Goal: Information Seeking & Learning: Learn about a topic

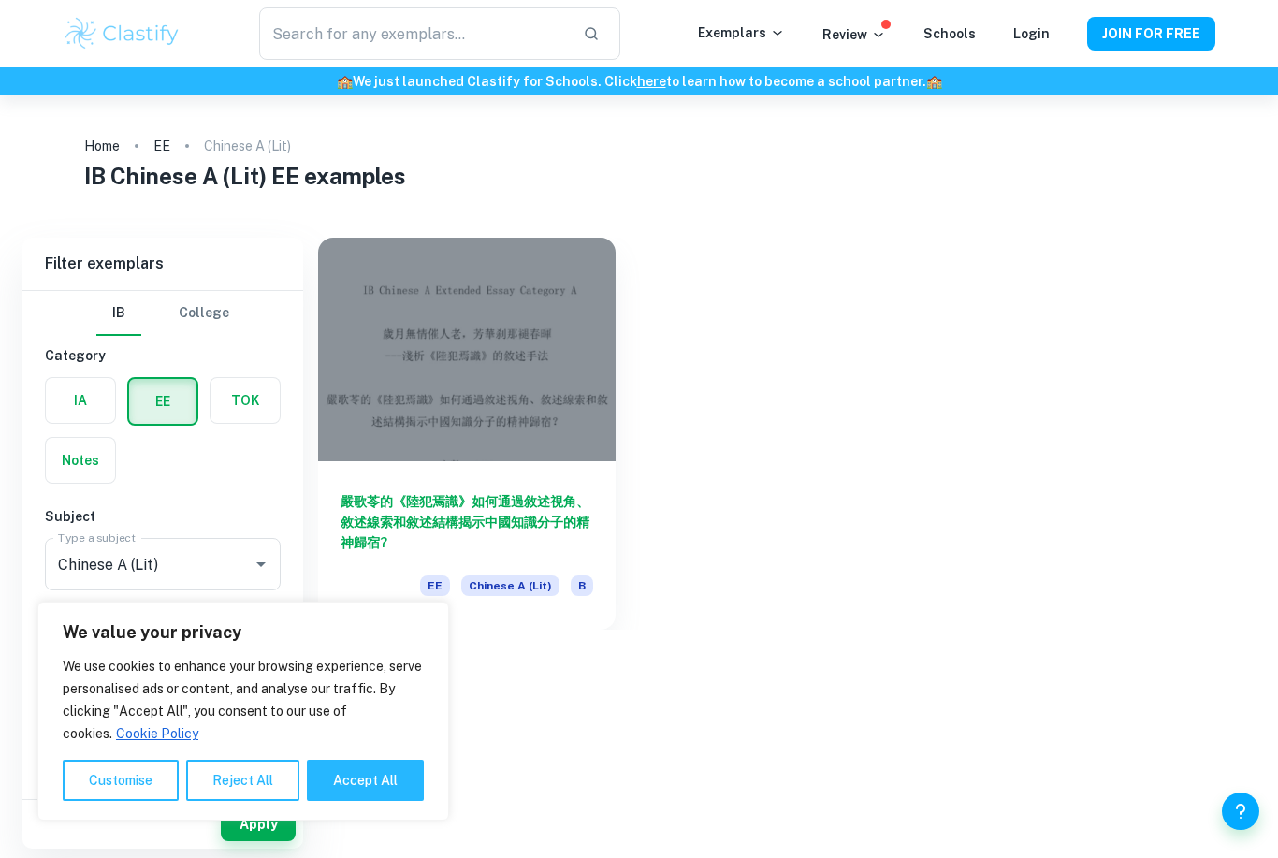
click at [241, 767] on button "Reject All" at bounding box center [242, 779] width 113 height 41
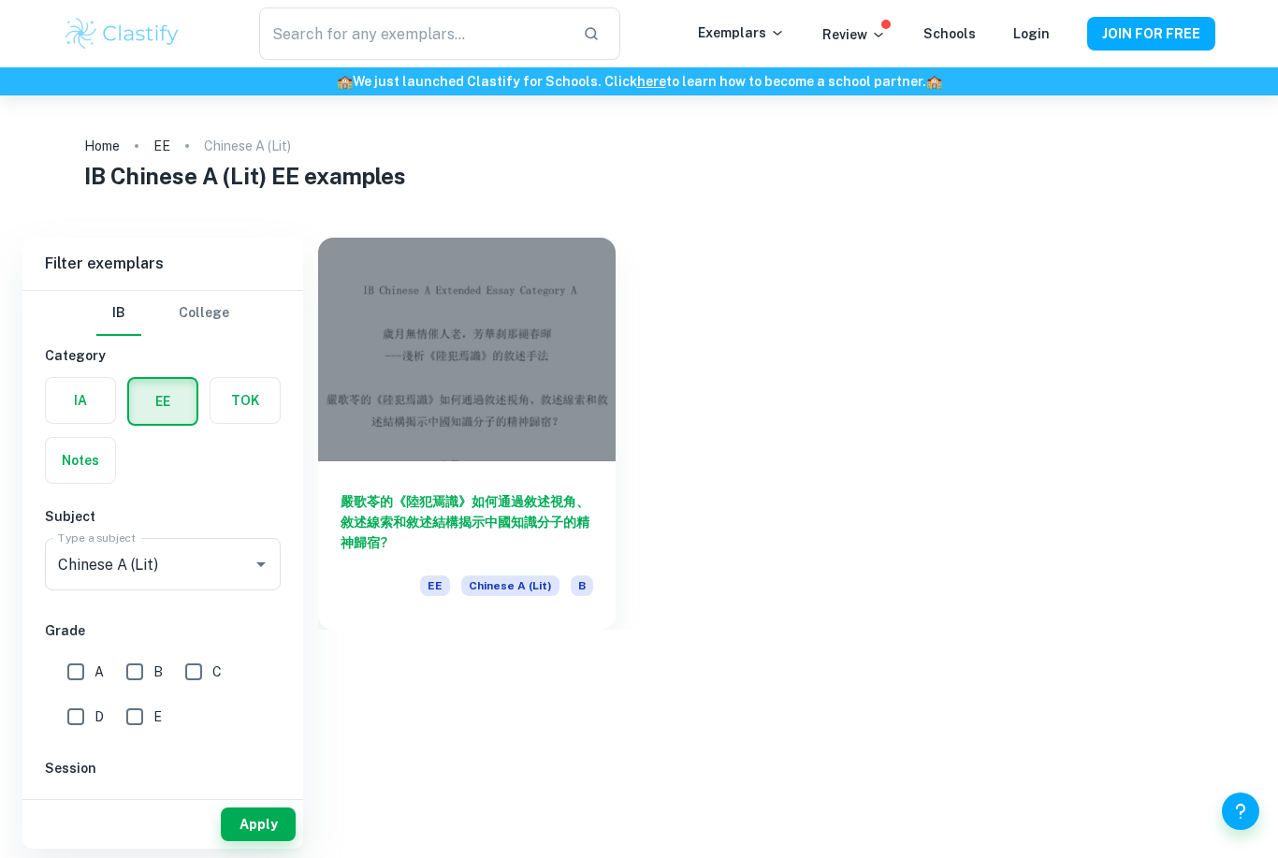
click at [217, 555] on input "Chinese A (Lit)" at bounding box center [136, 564] width 166 height 36
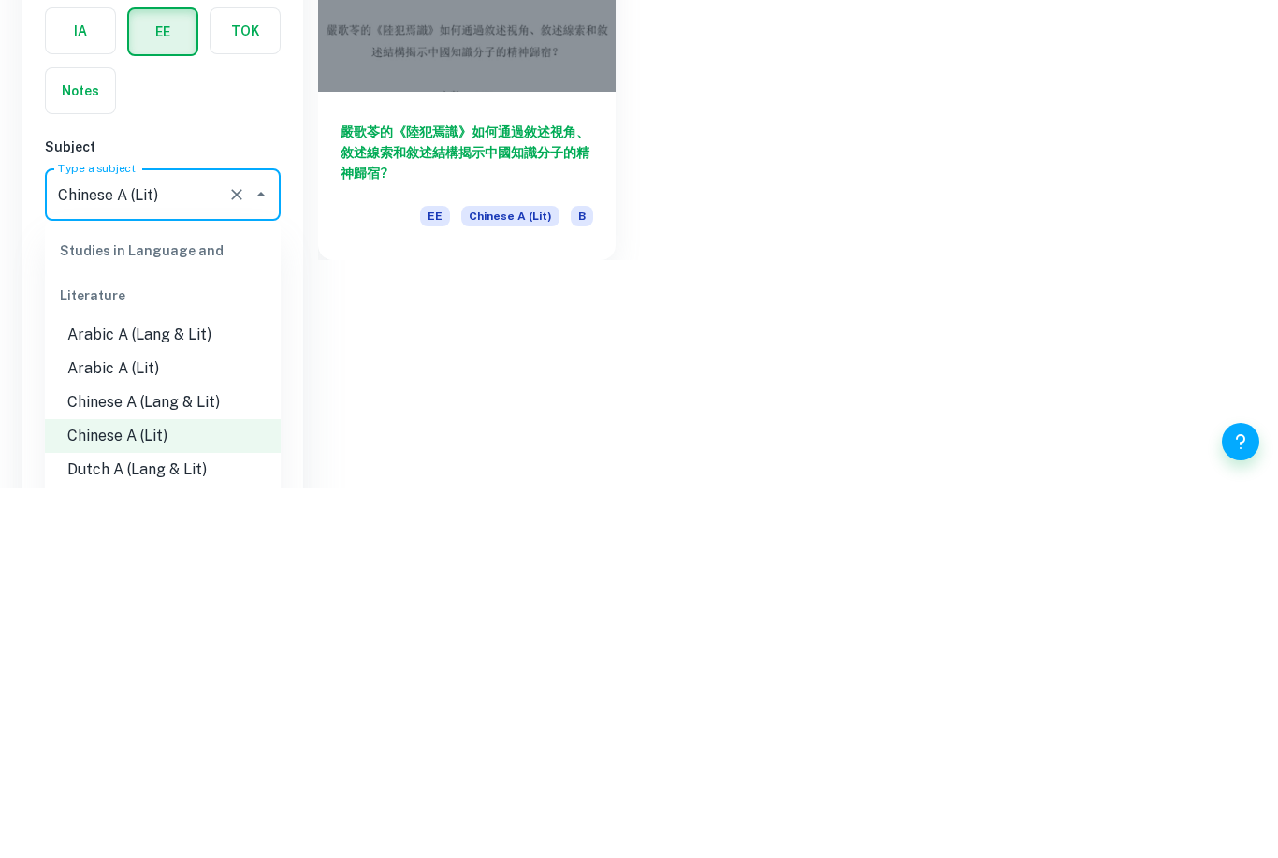
click at [196, 546] on input "Chinese A (Lit)" at bounding box center [136, 564] width 166 height 36
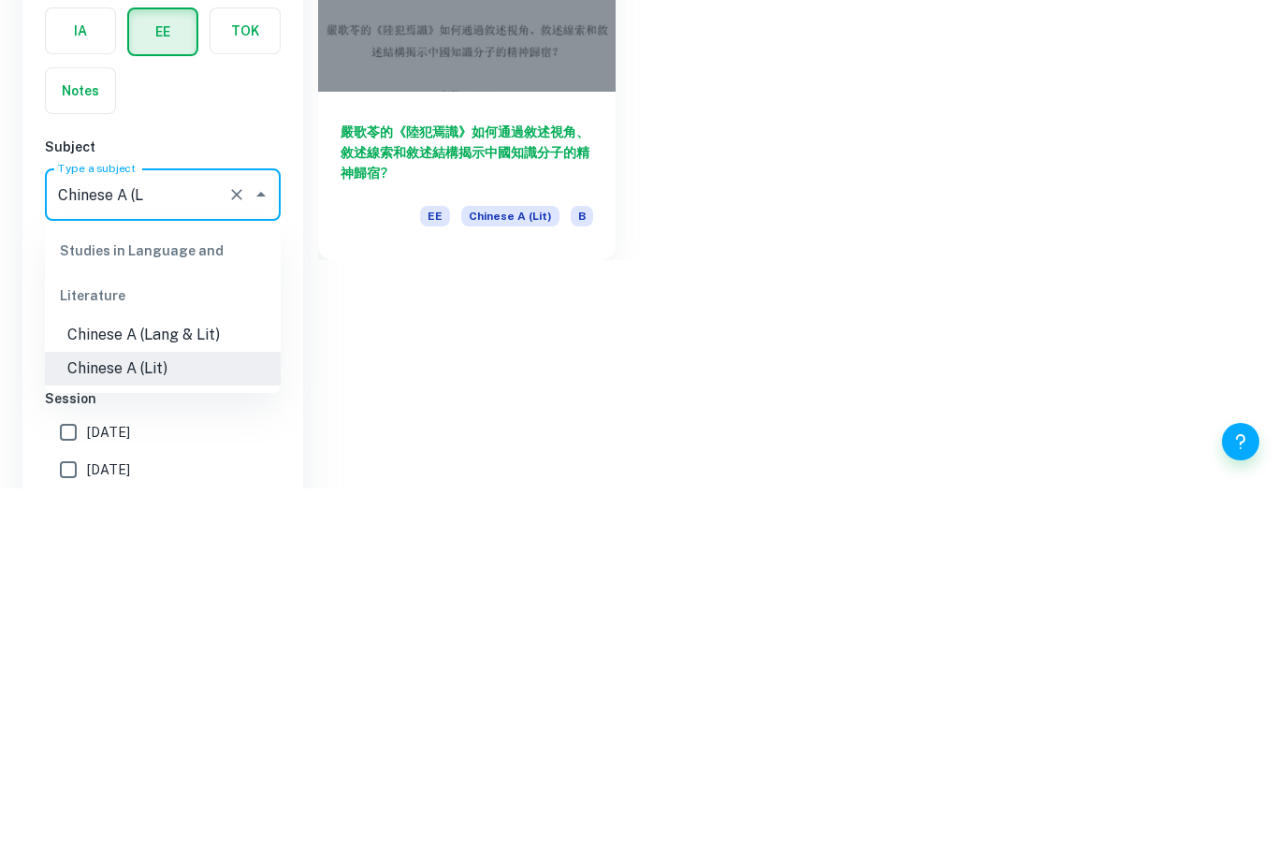
type input "Chinese A ("
click at [181, 687] on li "Chinese A (Lang & Lit)" at bounding box center [163, 704] width 236 height 34
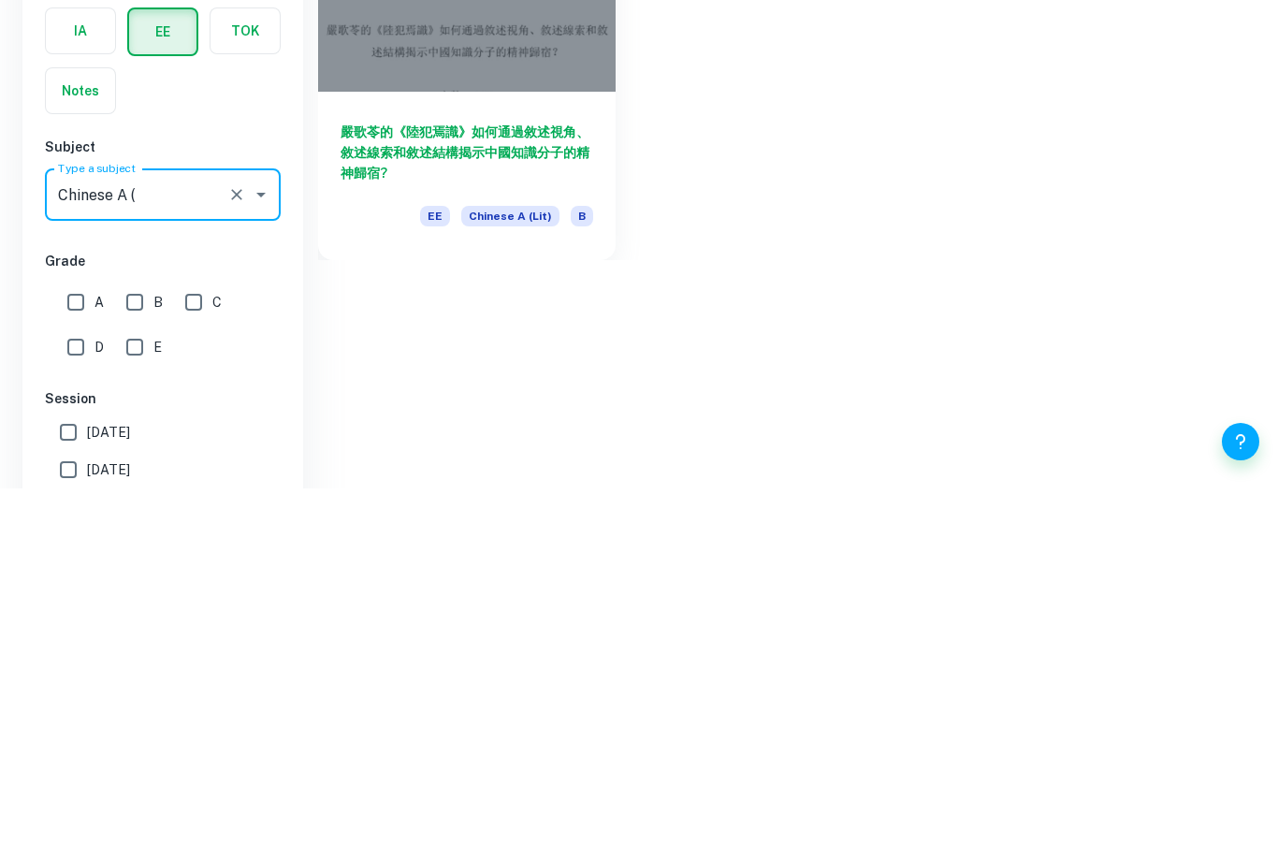
click at [357, 291] on div "[PERSON_NAME]的《陸犯焉識》如何通過敘述視角、敘述線索和敘述結構揭示中國知識分子的精神歸宿? EE Chinese A (Lit) B" at bounding box center [786, 610] width 937 height 744
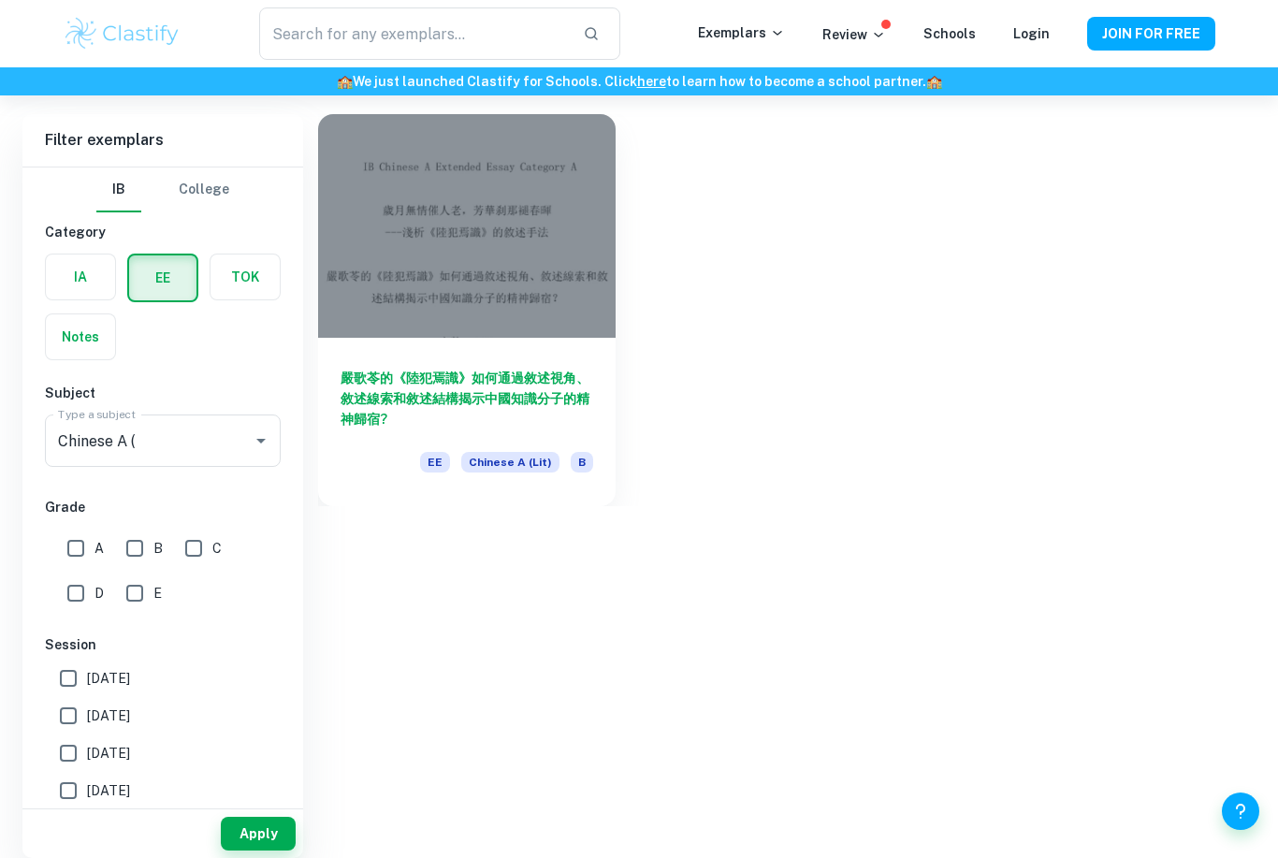
click at [82, 529] on input "A" at bounding box center [75, 547] width 37 height 37
click at [259, 828] on button "Apply" at bounding box center [258, 833] width 75 height 34
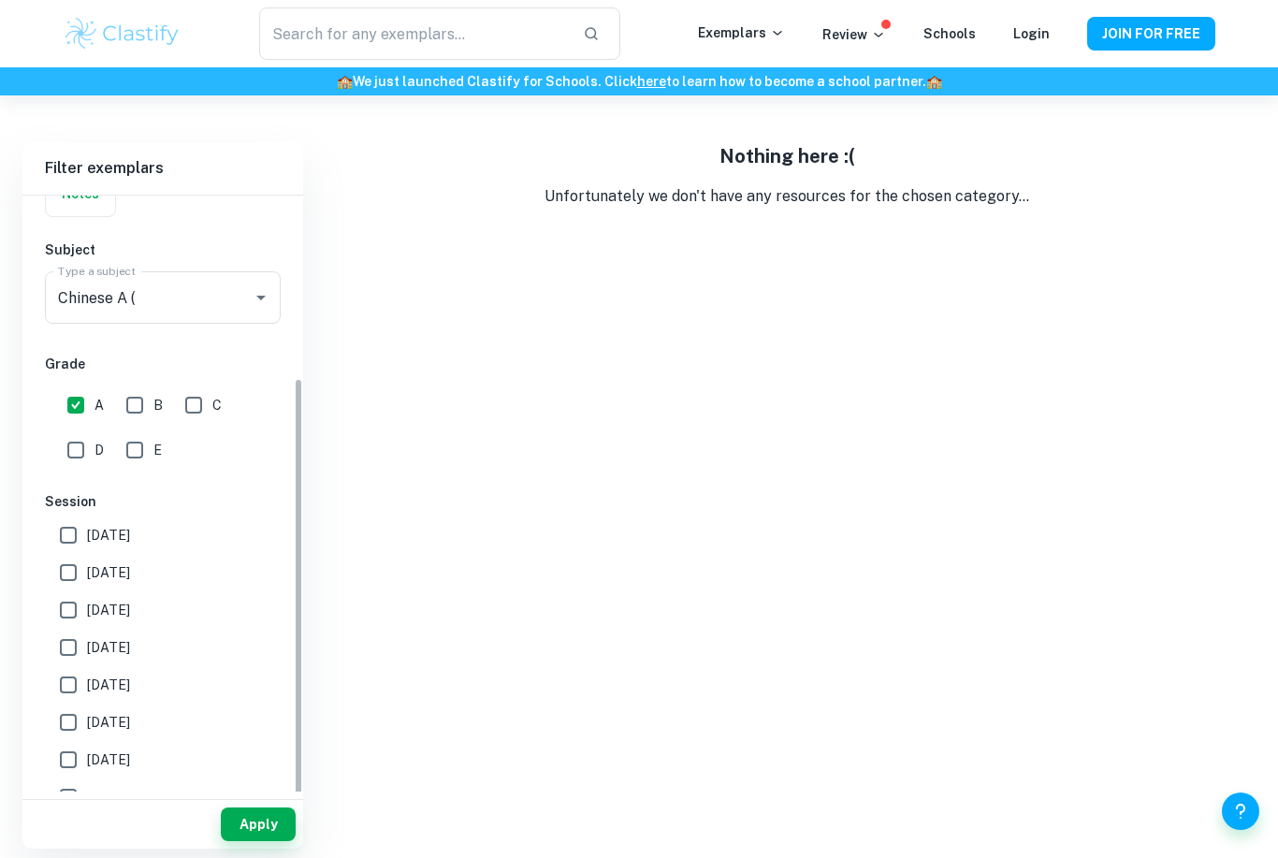
scroll to position [137, 0]
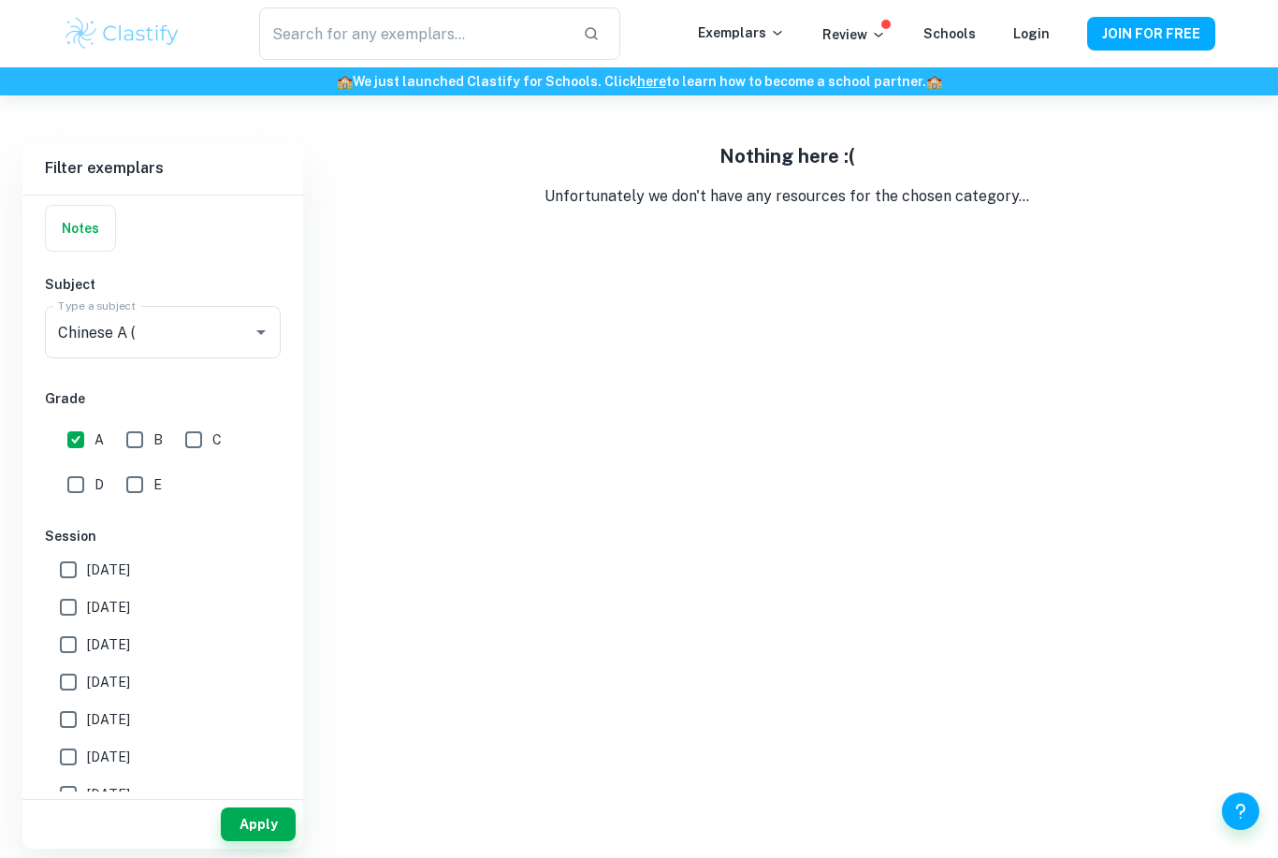
click at [71, 441] on input "A" at bounding box center [75, 439] width 37 height 37
checkbox input "false"
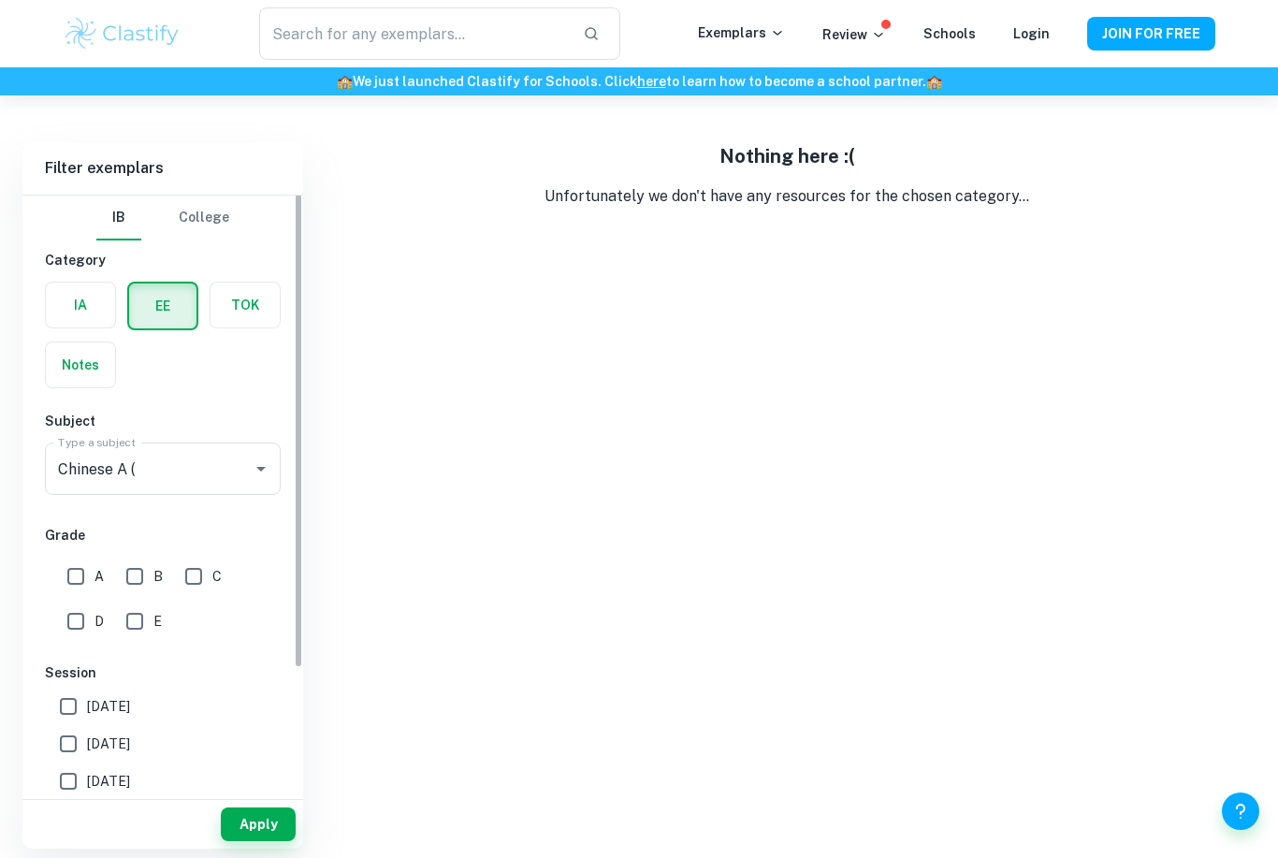
scroll to position [0, 0]
click at [93, 293] on label "button" at bounding box center [80, 304] width 69 height 45
click at [0, 0] on input "radio" at bounding box center [0, 0] width 0 height 0
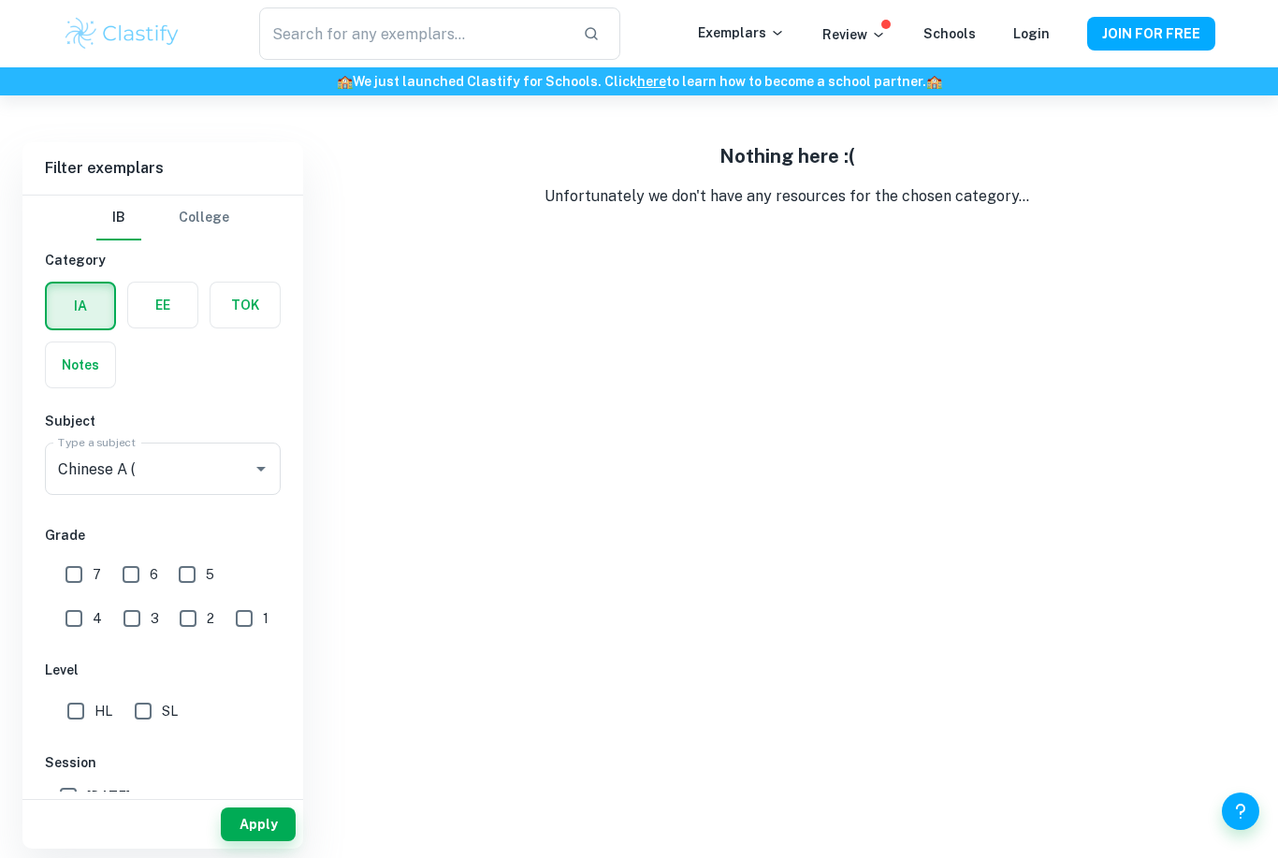
click at [155, 304] on label "button" at bounding box center [162, 304] width 69 height 45
click at [0, 0] on input "radio" at bounding box center [0, 0] width 0 height 0
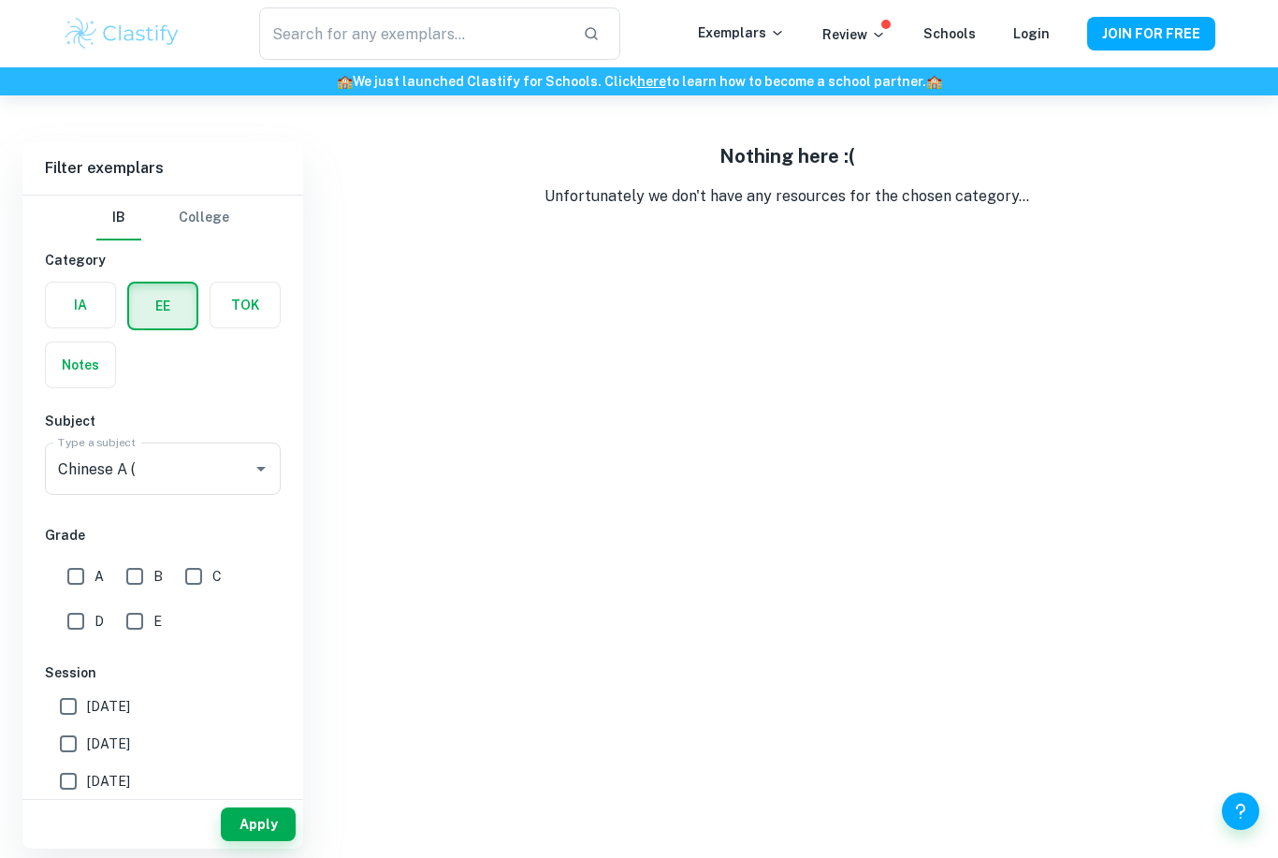
click at [219, 468] on input "Chinese A (" at bounding box center [136, 469] width 166 height 36
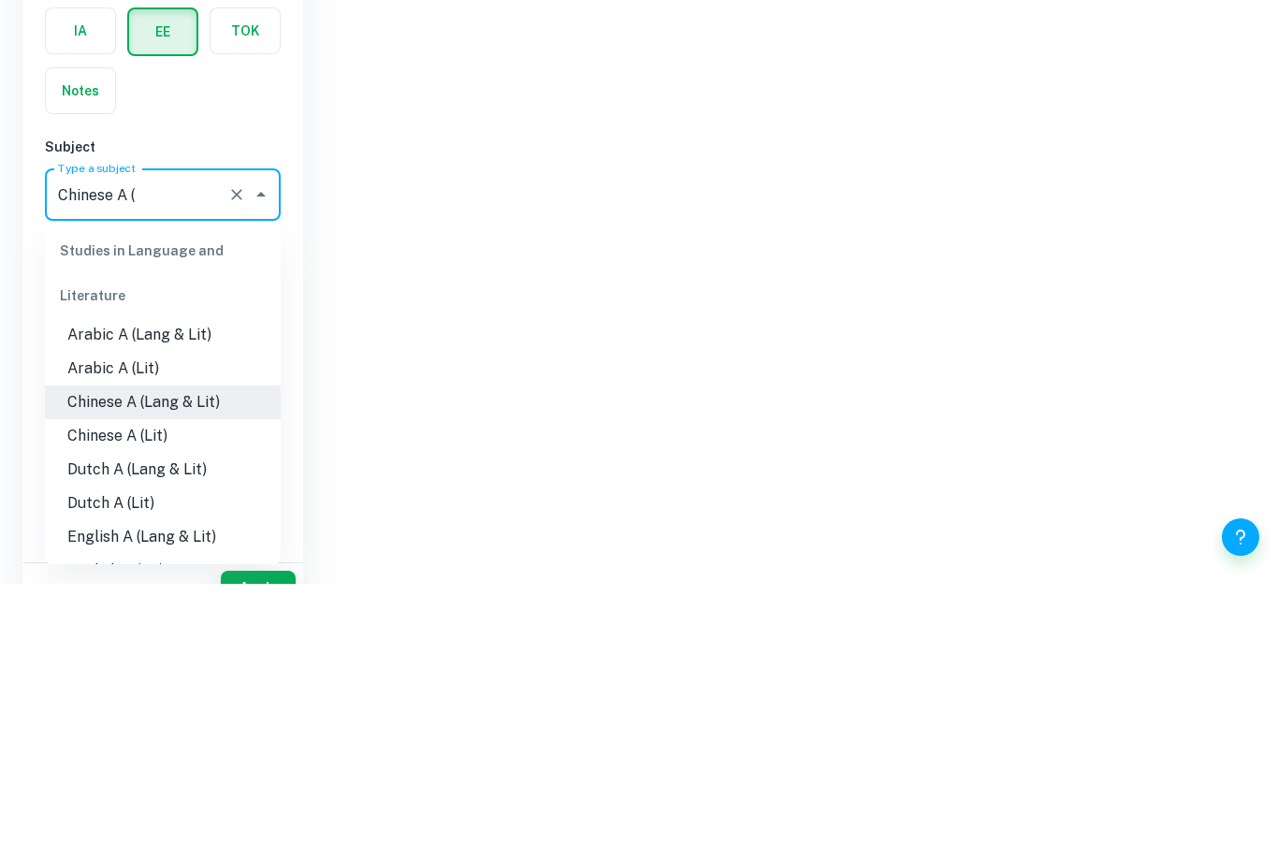
scroll to position [183, 0]
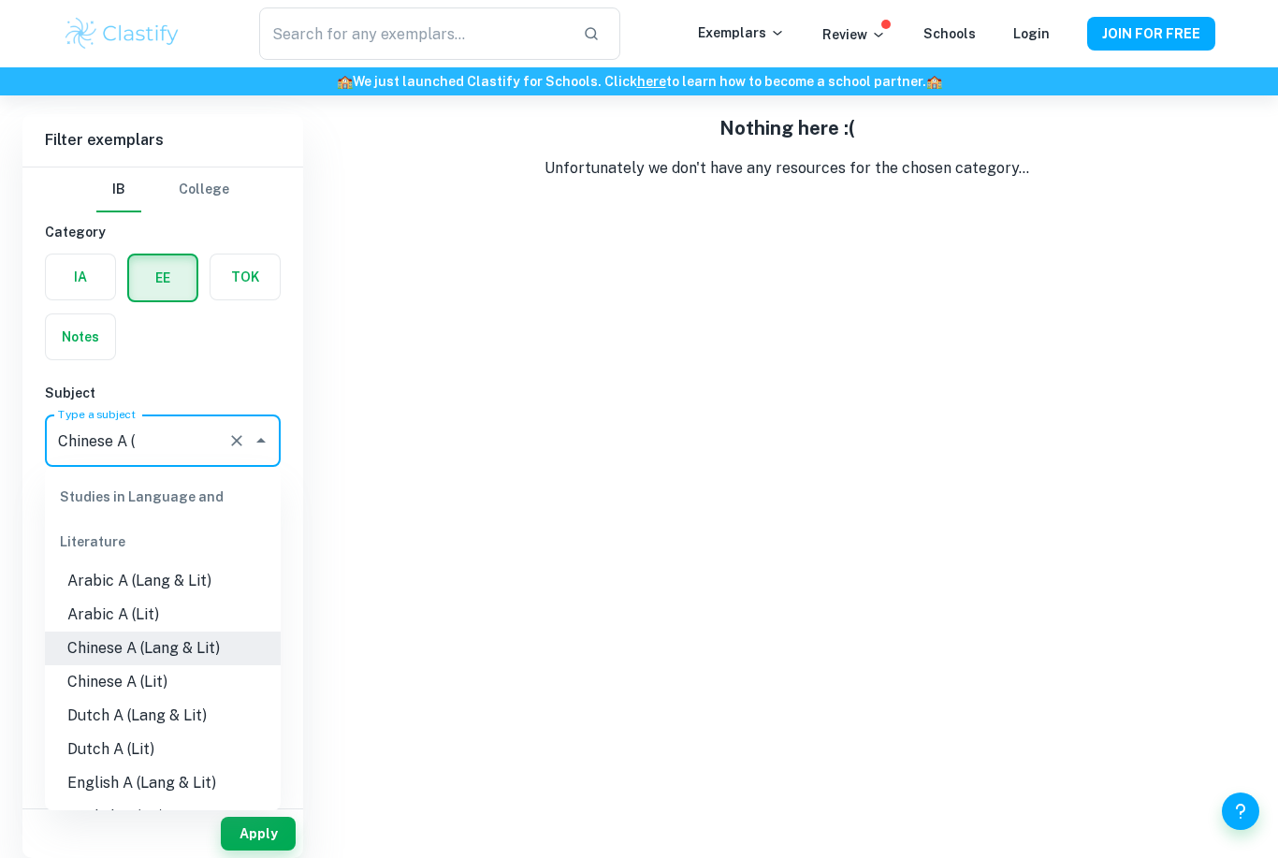
click at [256, 832] on button "Apply" at bounding box center [258, 833] width 75 height 34
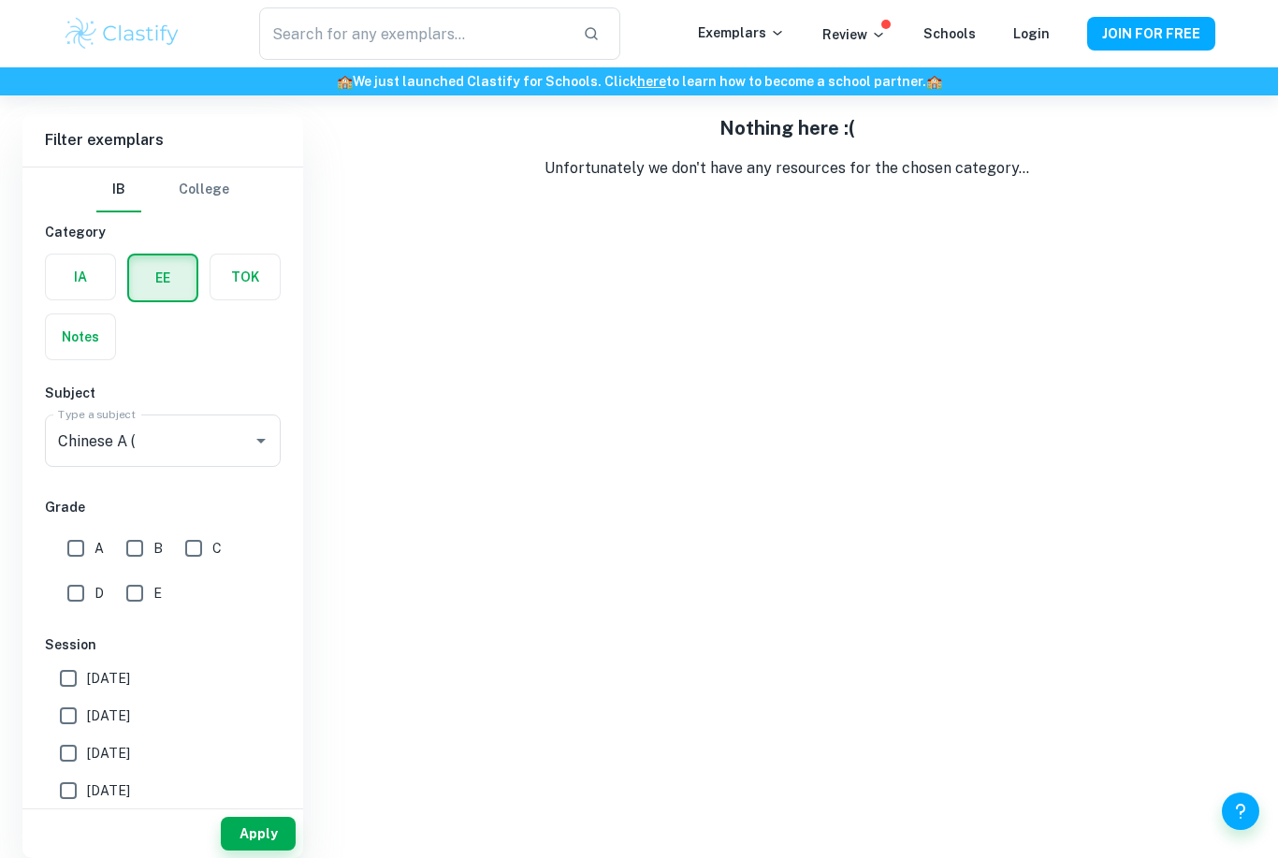
click at [69, 254] on label "button" at bounding box center [80, 276] width 69 height 45
click at [0, 0] on input "radio" at bounding box center [0, 0] width 0 height 0
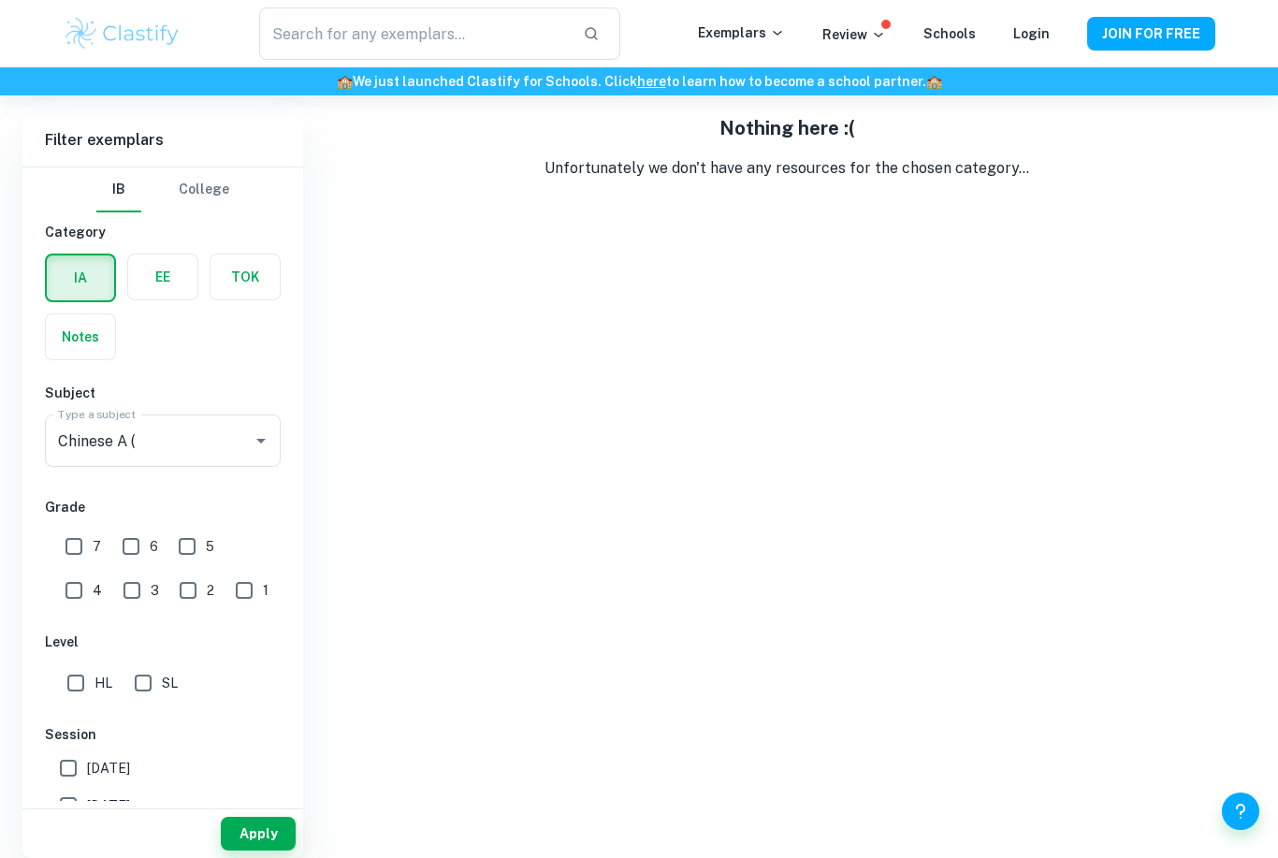
click at [253, 842] on button "Apply" at bounding box center [258, 833] width 75 height 34
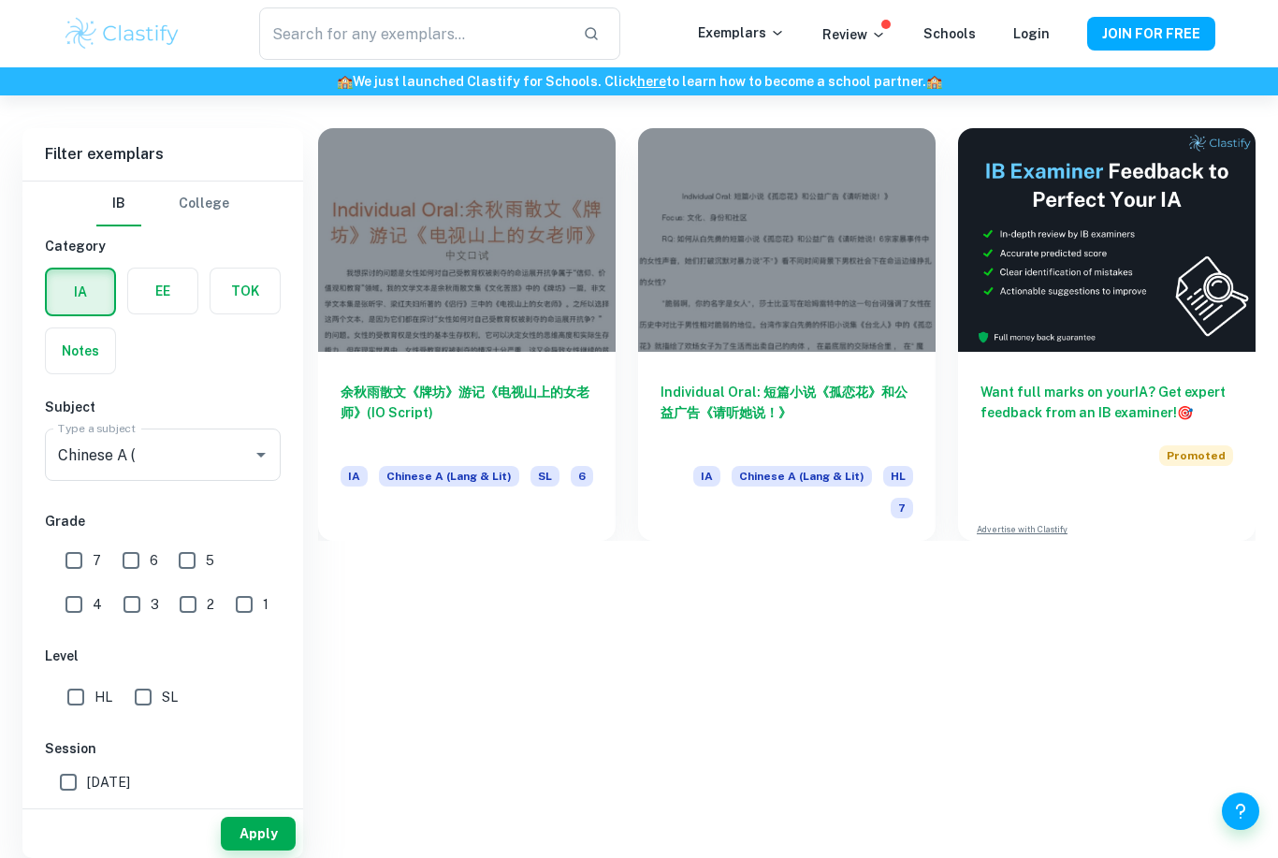
scroll to position [421, 0]
click at [224, 280] on label "button" at bounding box center [244, 289] width 69 height 45
click at [0, 0] on input "radio" at bounding box center [0, 0] width 0 height 0
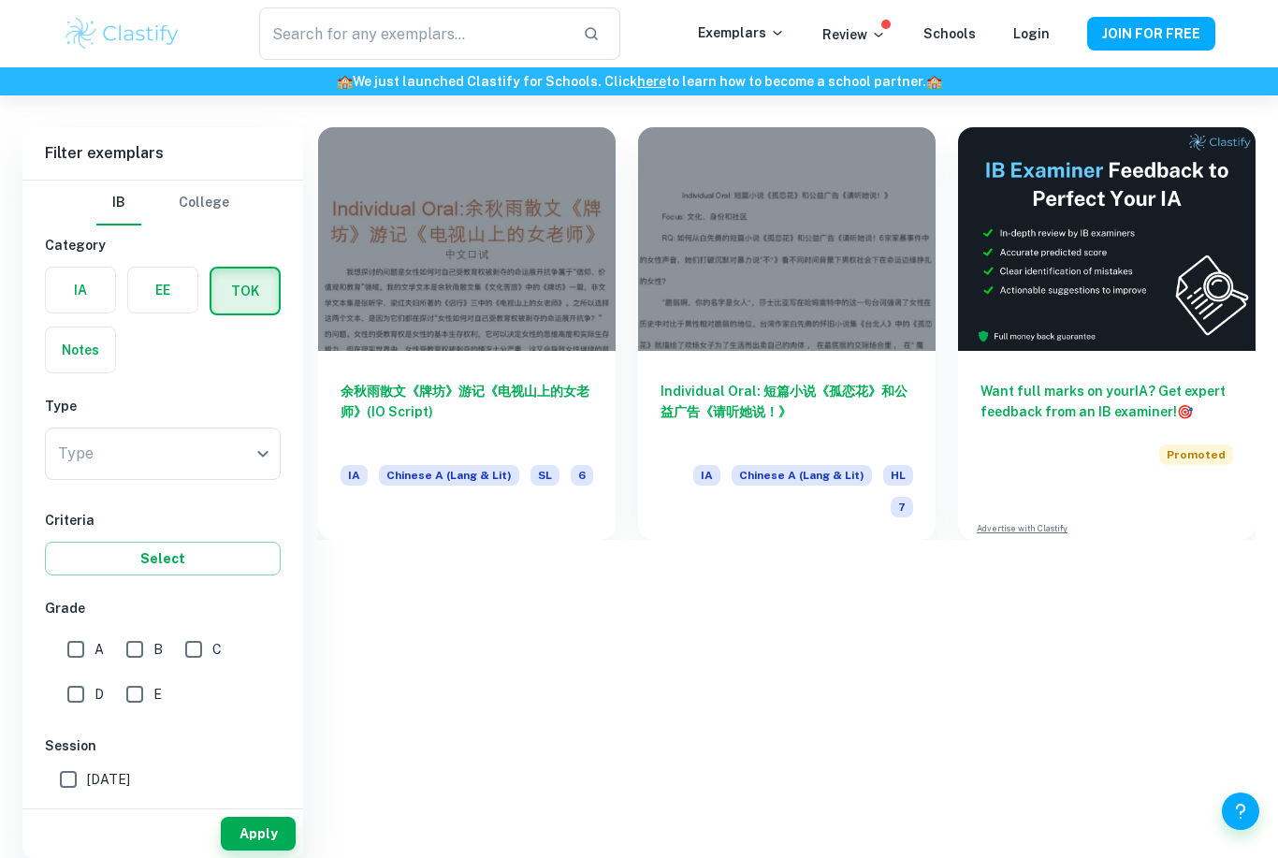
click at [206, 433] on body "We value your privacy We use cookies to enhance your browsing experience, serve…" at bounding box center [639, 113] width 1278 height 858
click at [102, 528] on li "Essay" at bounding box center [163, 529] width 236 height 34
type input "Essay"
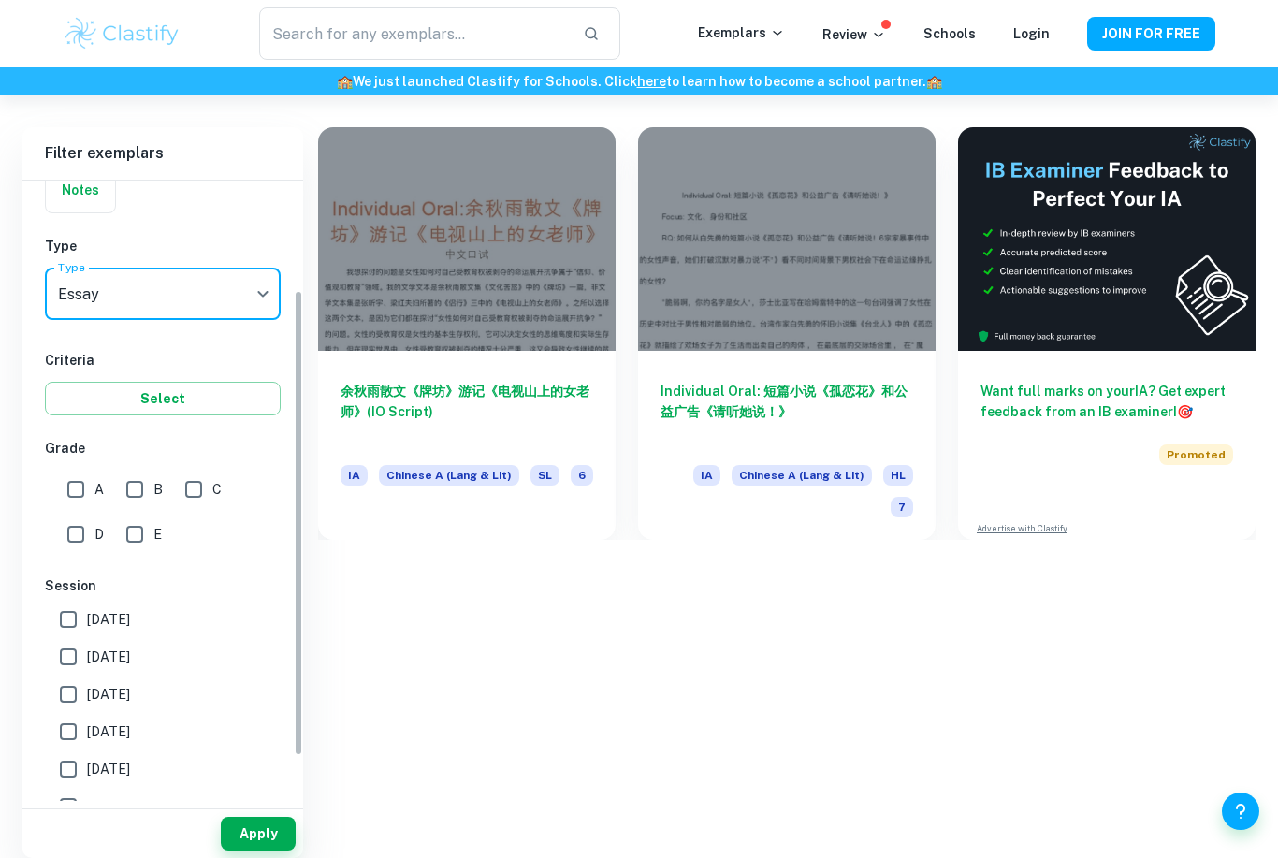
scroll to position [152, 0]
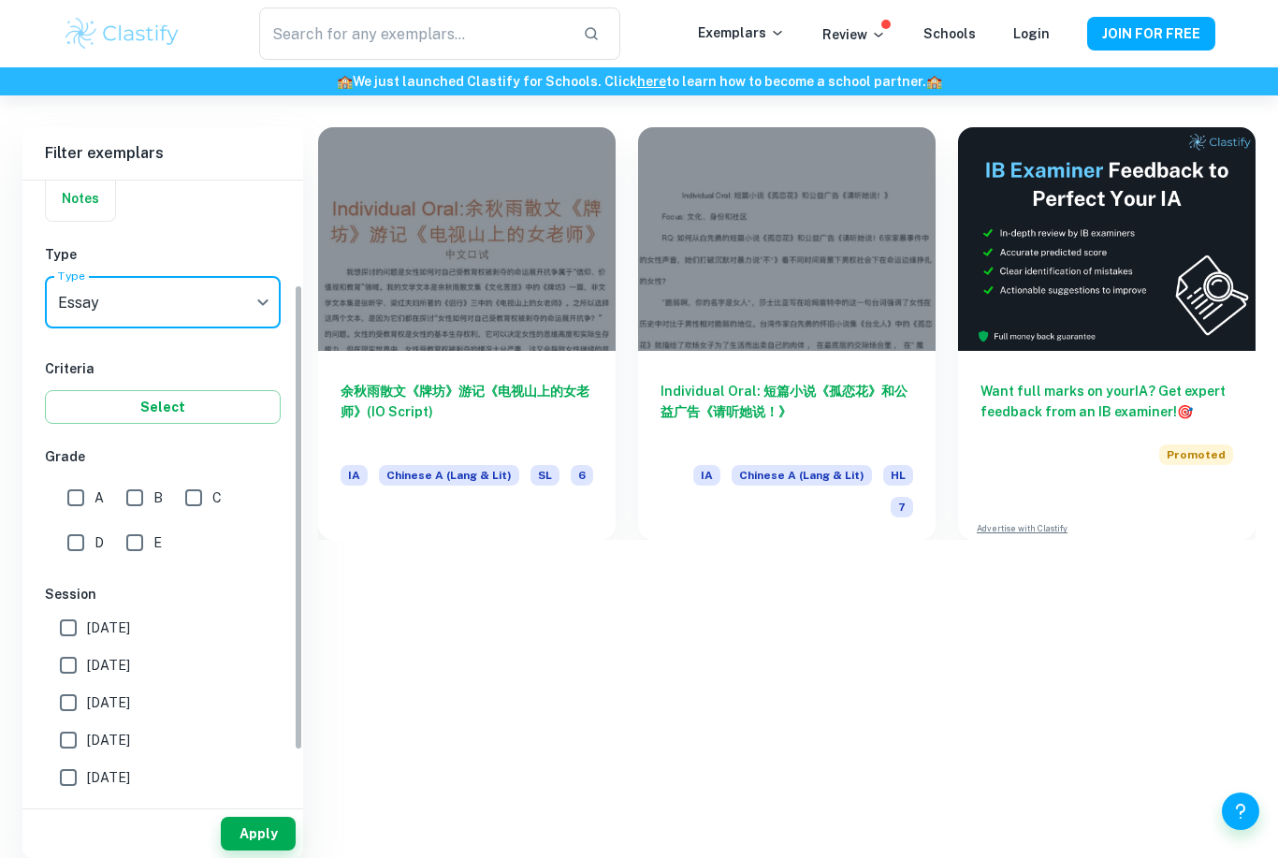
click at [219, 397] on button "Select" at bounding box center [163, 407] width 236 height 34
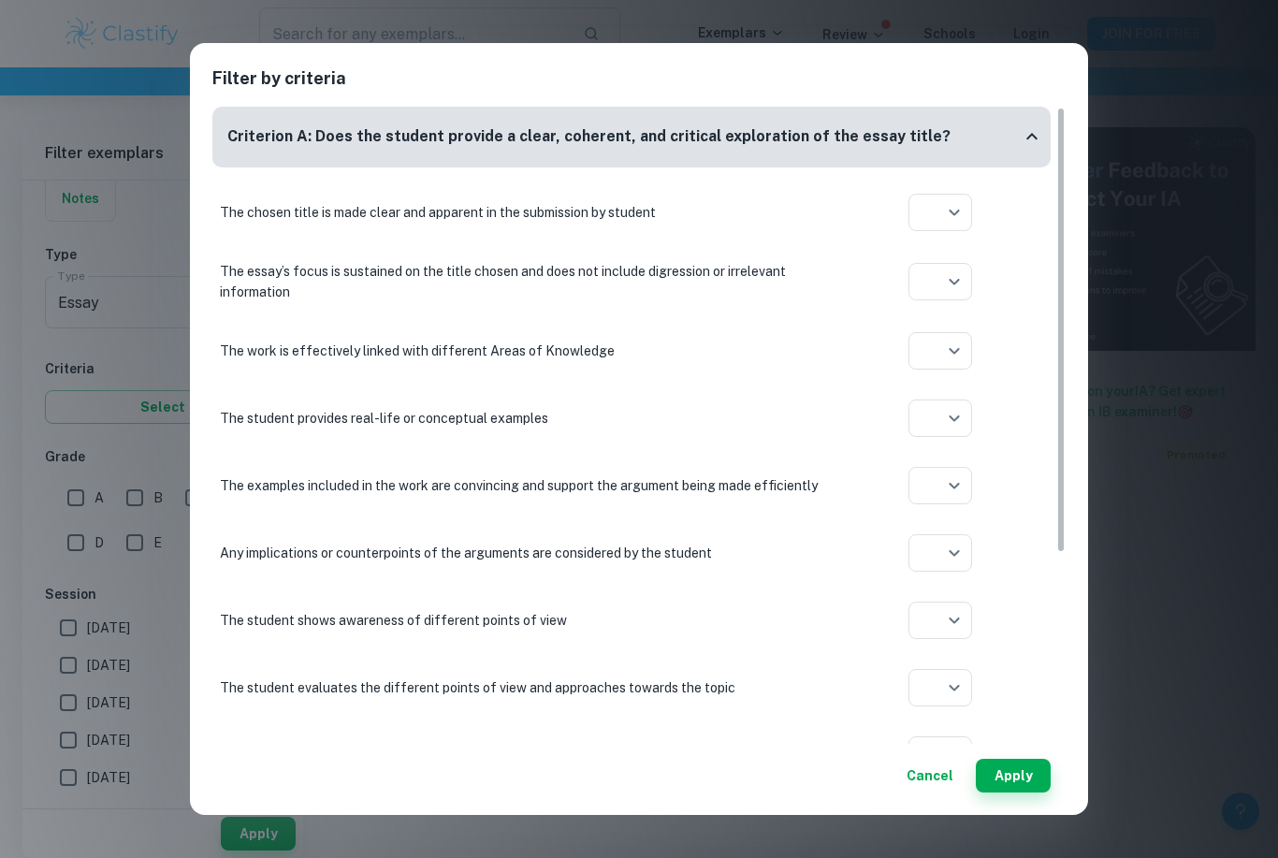
click at [961, 212] on body "We value your privacy We use cookies to enhance your browsing experience, serve…" at bounding box center [639, 113] width 1278 height 858
click at [952, 270] on li at bounding box center [940, 282] width 64 height 30
type input "yes"
click at [948, 271] on body "We value your privacy We use cookies to enhance your browsing experience, serve…" at bounding box center [639, 113] width 1278 height 858
click at [956, 354] on li at bounding box center [940, 354] width 64 height 30
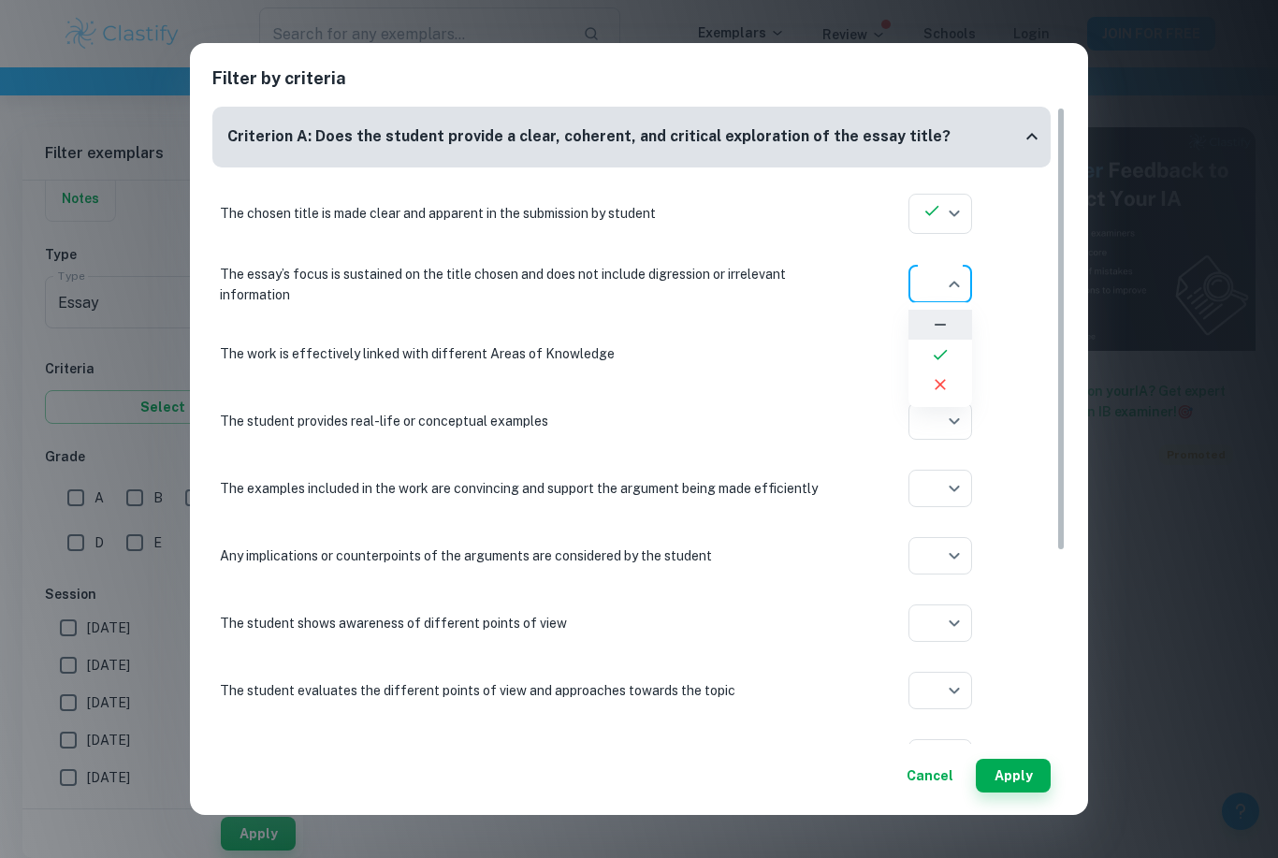
type input "yes"
click at [1018, 143] on div "Criterion A: Does the student provide a clear, coherent, and critical explorati…" at bounding box center [623, 136] width 793 height 23
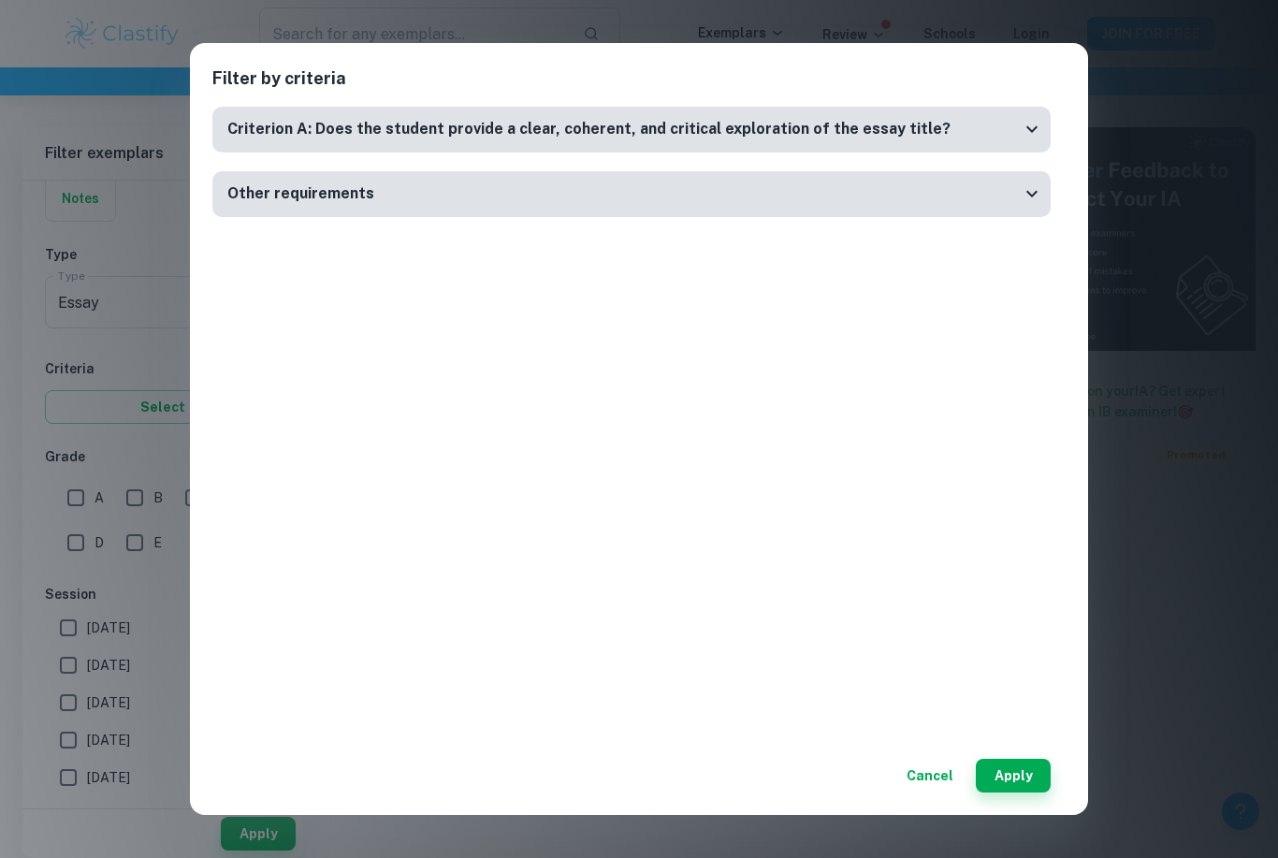
click at [1011, 192] on div "Other requirements" at bounding box center [623, 193] width 793 height 23
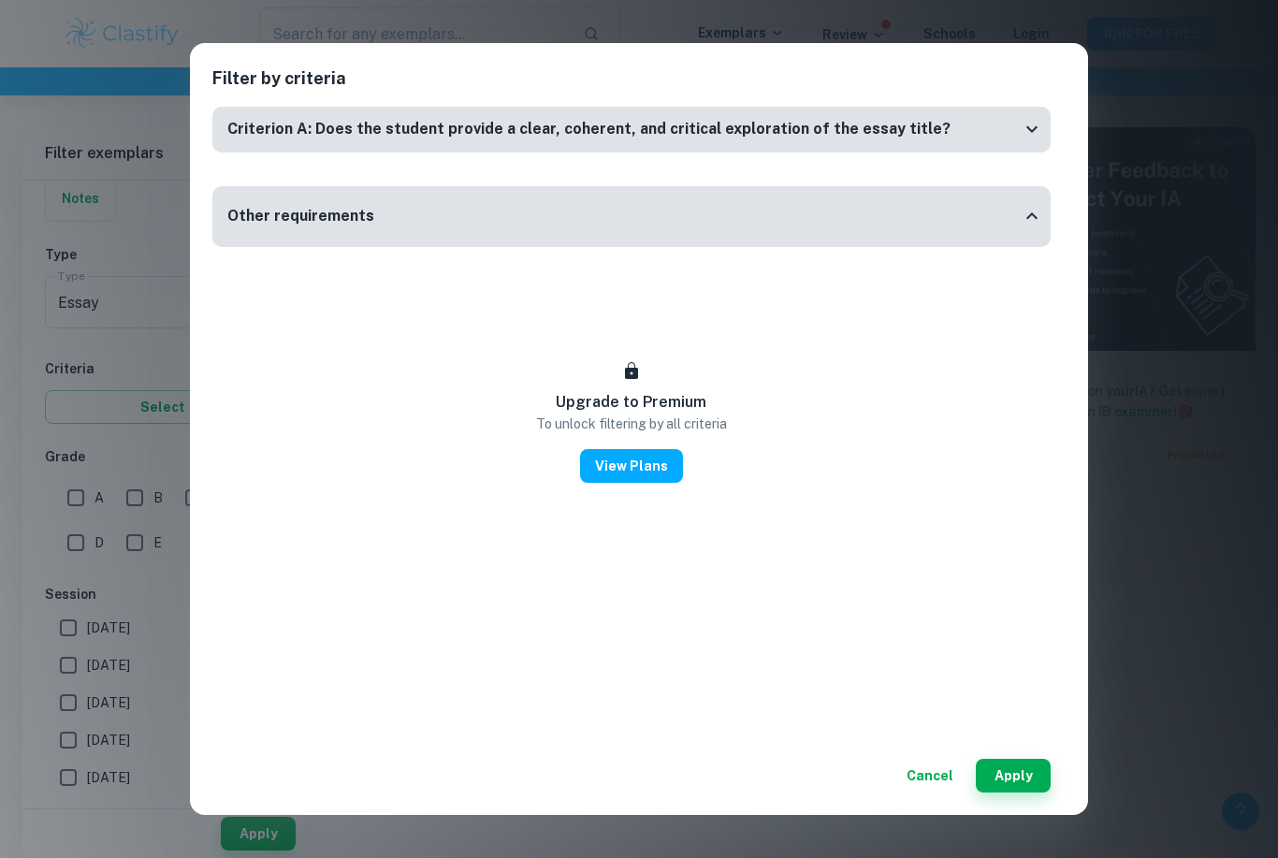
click at [1019, 191] on div "Other requirements" at bounding box center [631, 216] width 838 height 61
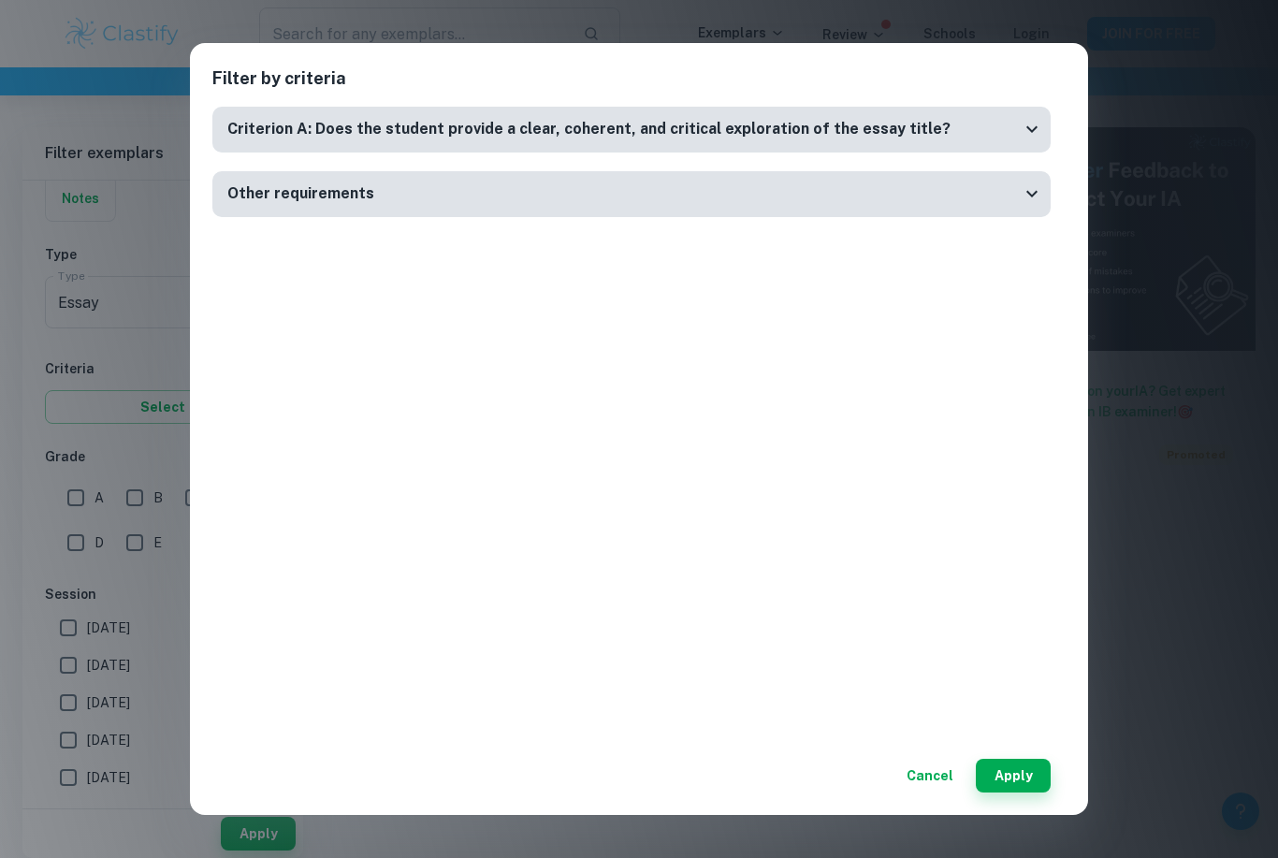
click at [1025, 126] on icon at bounding box center [1031, 129] width 22 height 22
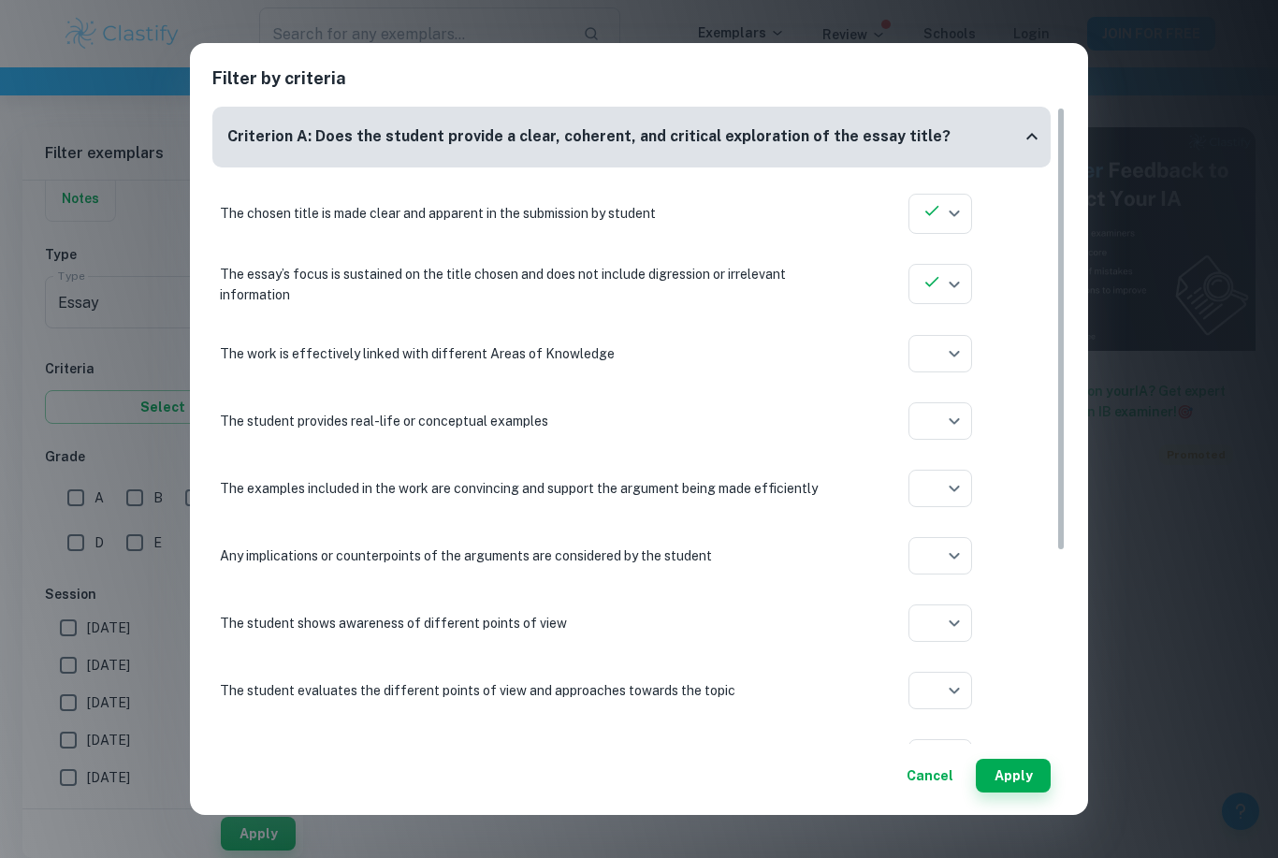
click at [946, 346] on body "We value your privacy We use cookies to enhance your browsing experience, serve…" at bounding box center [639, 113] width 1278 height 858
click at [946, 422] on icon at bounding box center [940, 423] width 19 height 19
type input "yes"
click at [945, 426] on body "We value your privacy We use cookies to enhance your browsing experience, serve…" at bounding box center [639, 113] width 1278 height 858
click at [945, 489] on icon at bounding box center [940, 493] width 19 height 19
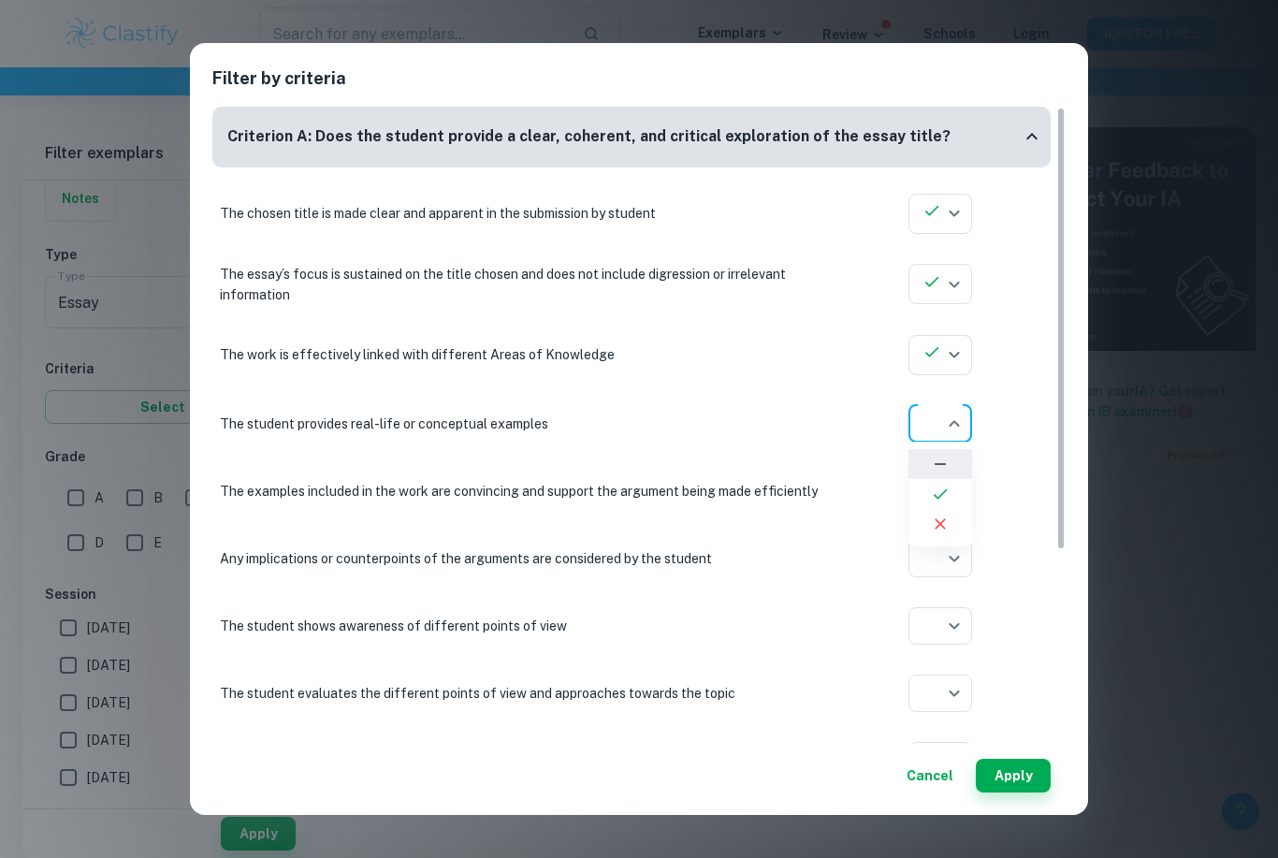
type input "yes"
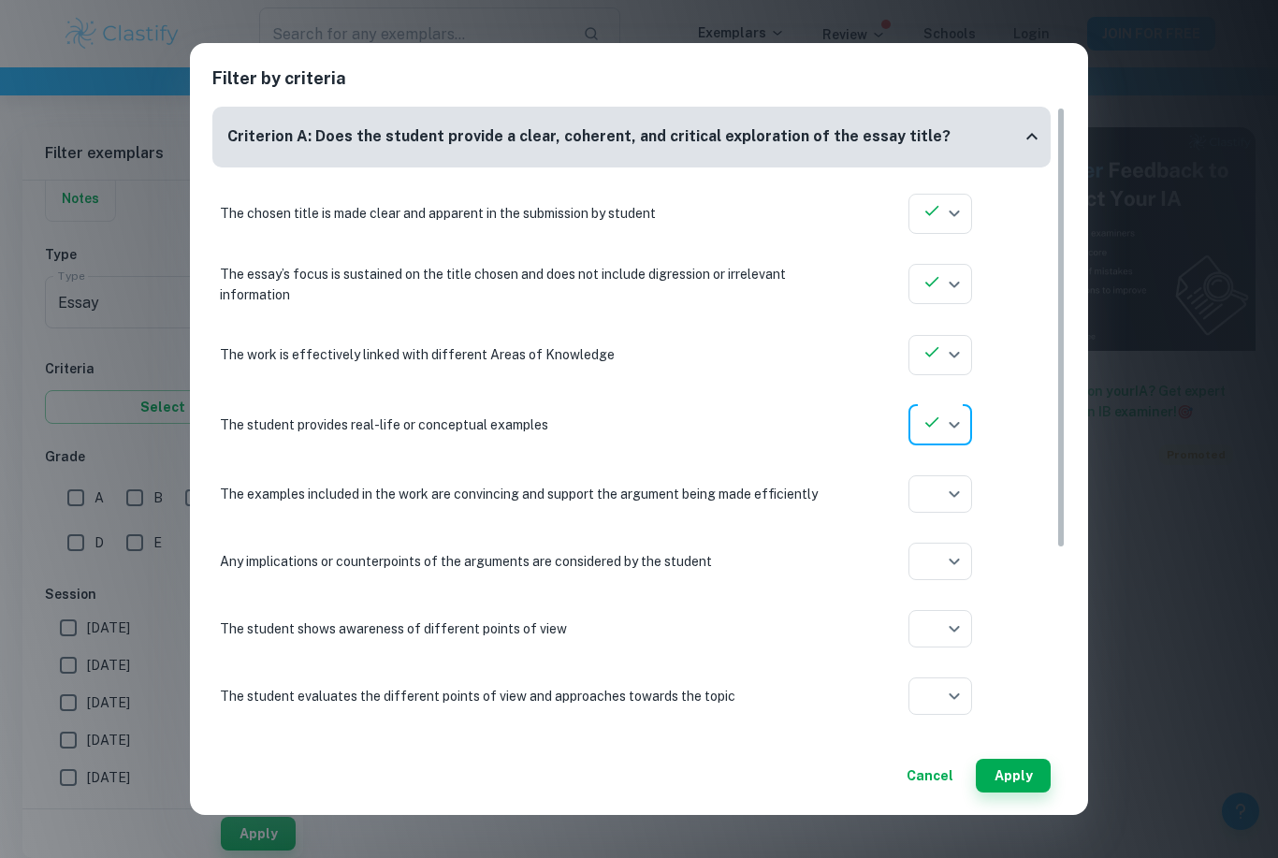
click at [947, 487] on body "We value your privacy We use cookies to enhance your browsing experience, serve…" at bounding box center [639, 113] width 1278 height 858
click at [949, 560] on li at bounding box center [940, 564] width 64 height 30
type input "yes"
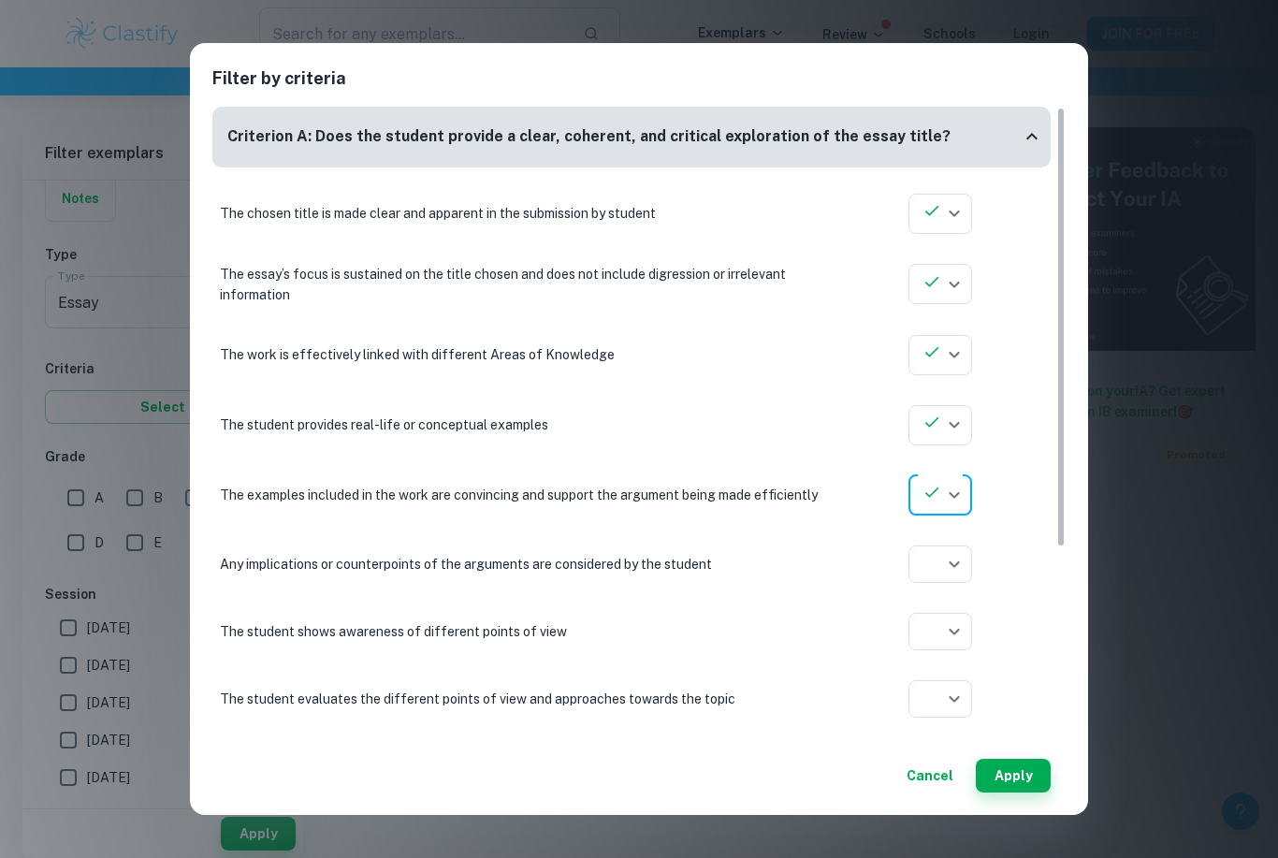
click at [954, 542] on body "We value your privacy We use cookies to enhance your browsing experience, serve…" at bounding box center [639, 113] width 1278 height 858
click at [945, 628] on icon at bounding box center [940, 634] width 19 height 19
type input "yes"
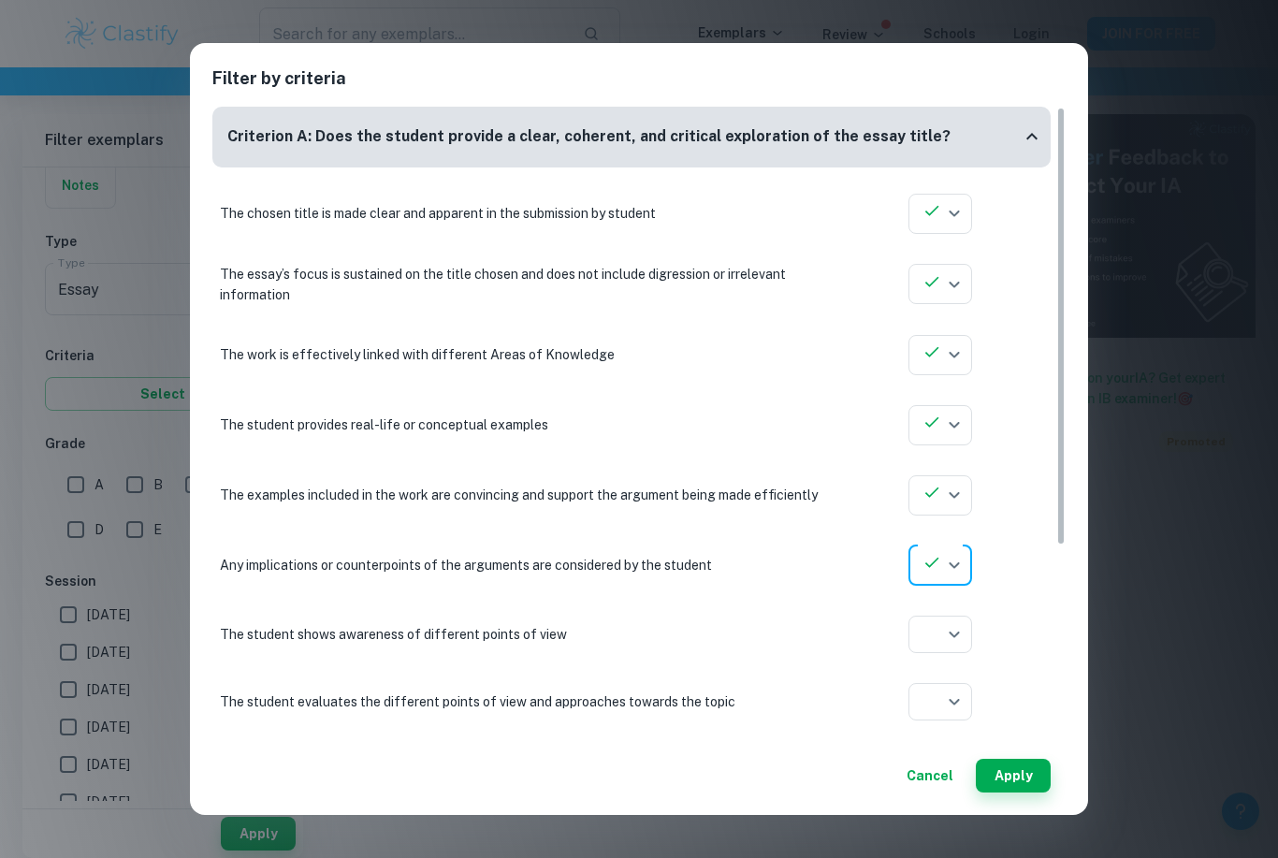
click at [942, 528] on body "We value your privacy We use cookies to enhance your browsing experience, serve…" at bounding box center [639, 100] width 1278 height 858
click at [943, 706] on icon at bounding box center [940, 704] width 19 height 19
type input "yes"
click at [947, 528] on body "We value your privacy We use cookies to enhance your browsing experience, serve…" at bounding box center [639, 100] width 1278 height 858
click at [952, 769] on li at bounding box center [940, 774] width 64 height 30
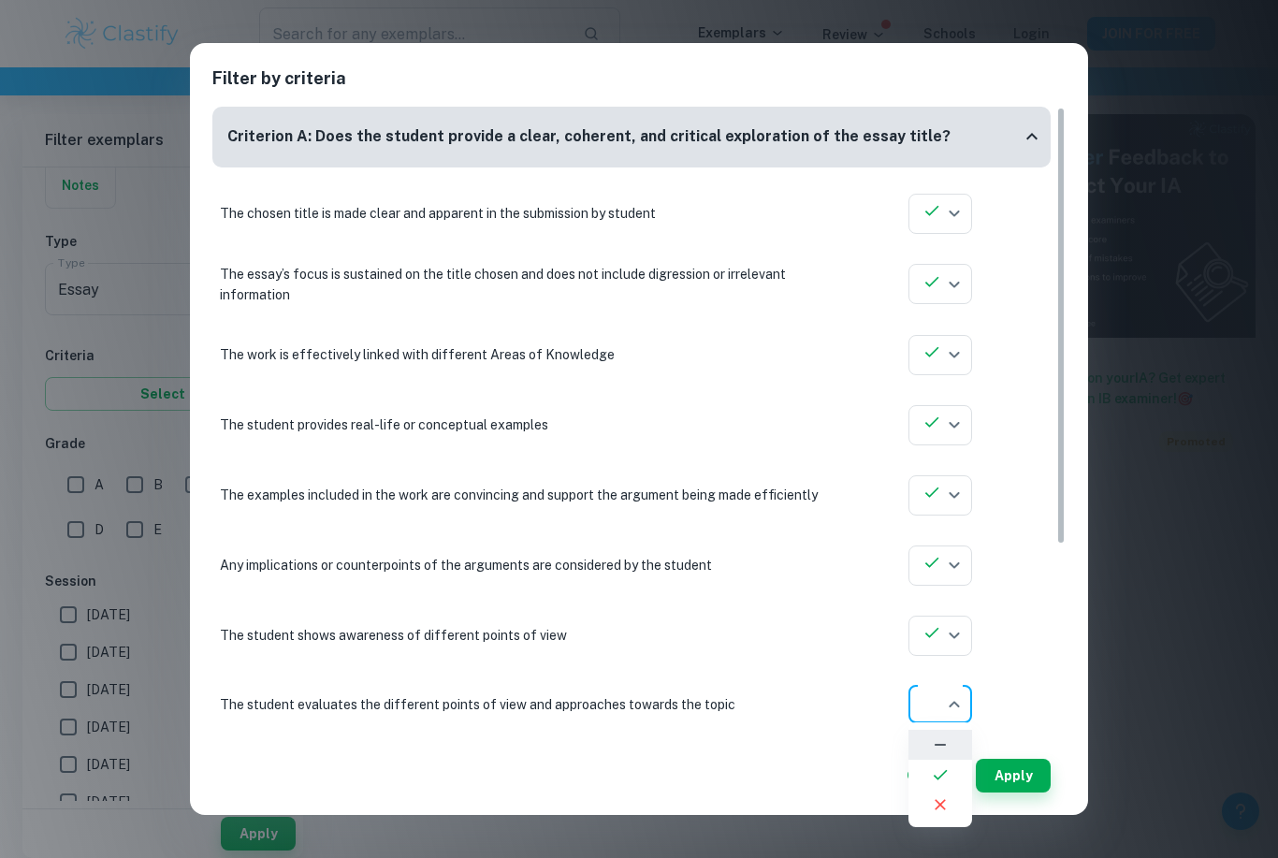
type input "yes"
click at [1015, 766] on button "Apply" at bounding box center [1012, 775] width 75 height 34
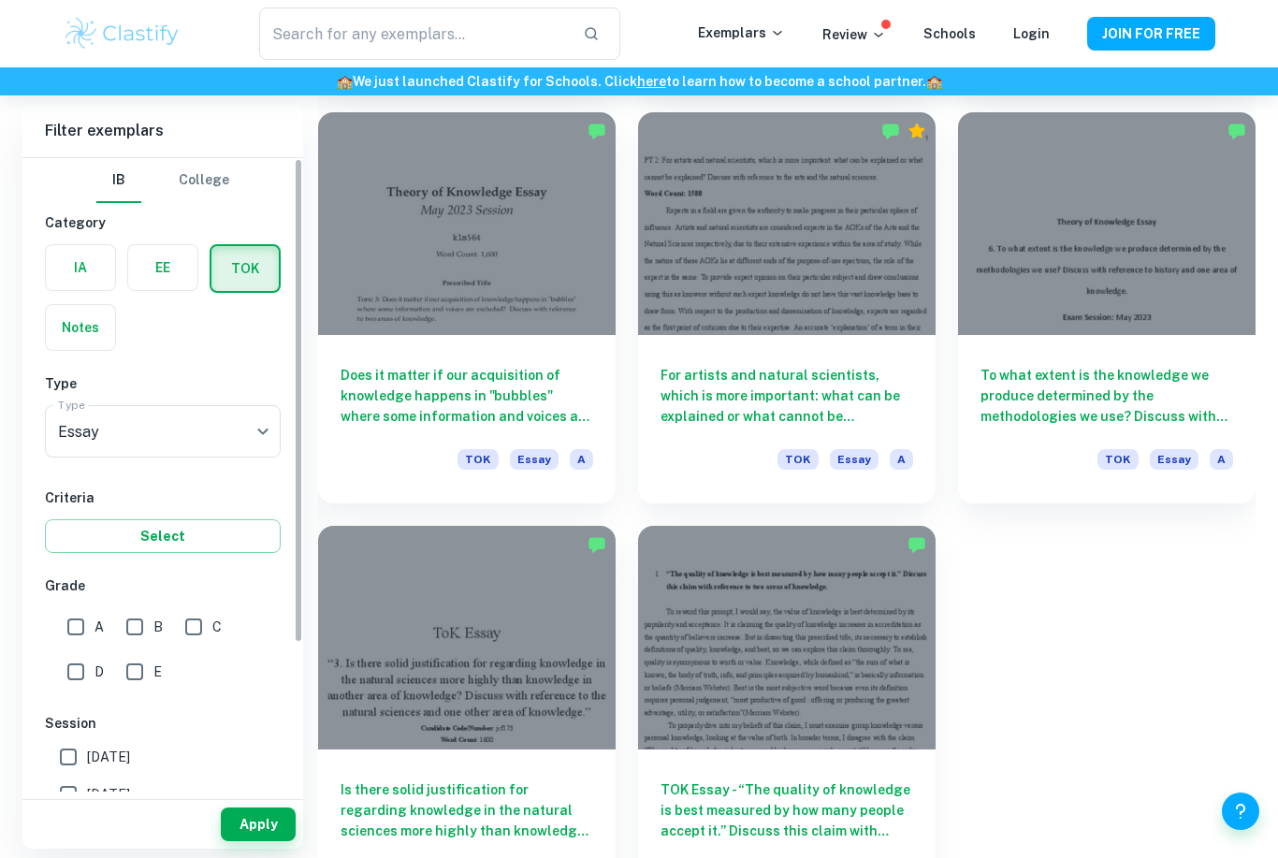
click at [166, 274] on label "button" at bounding box center [162, 267] width 69 height 45
click at [0, 0] on input "radio" at bounding box center [0, 0] width 0 height 0
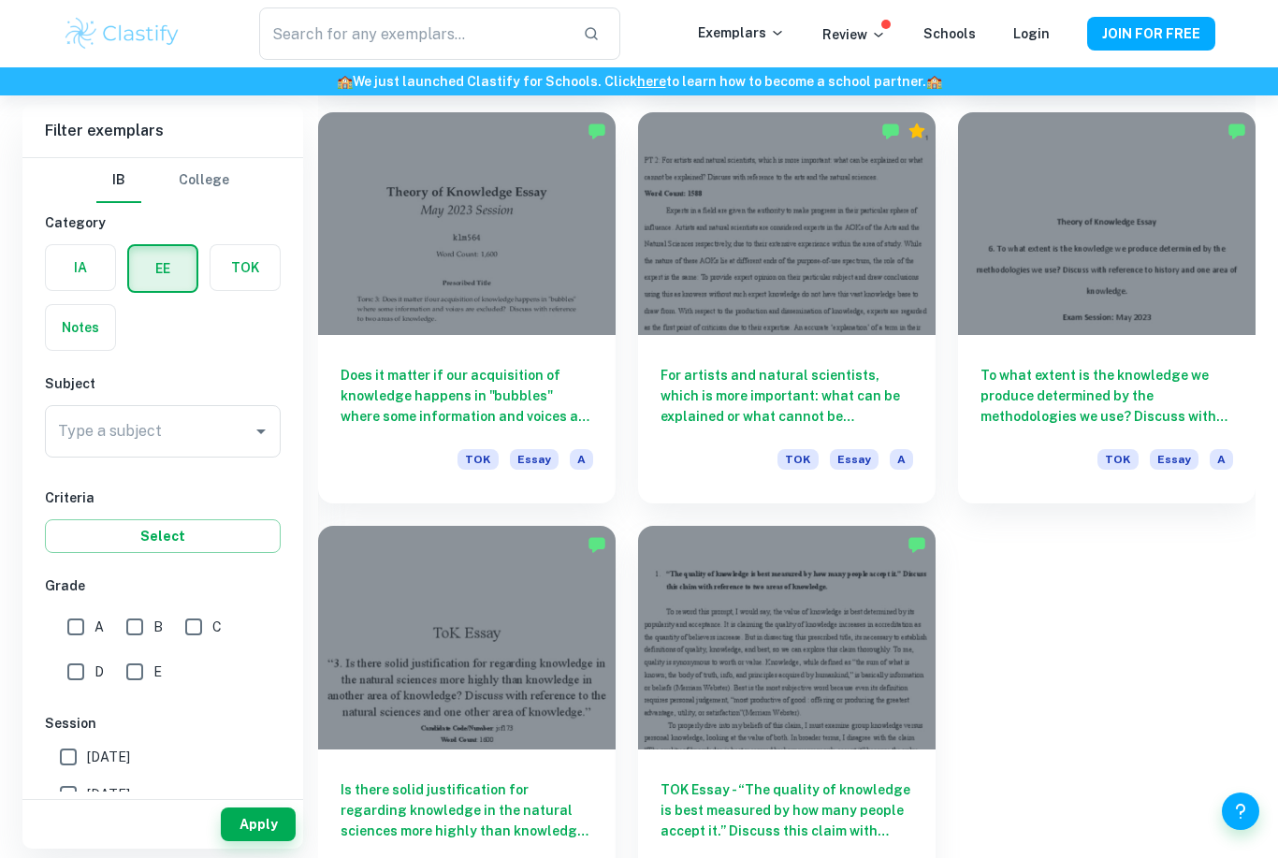
click at [166, 263] on label "button" at bounding box center [162, 268] width 67 height 45
click at [0, 0] on input "radio" at bounding box center [0, 0] width 0 height 0
click at [212, 429] on input "Type a subject" at bounding box center [148, 431] width 191 height 36
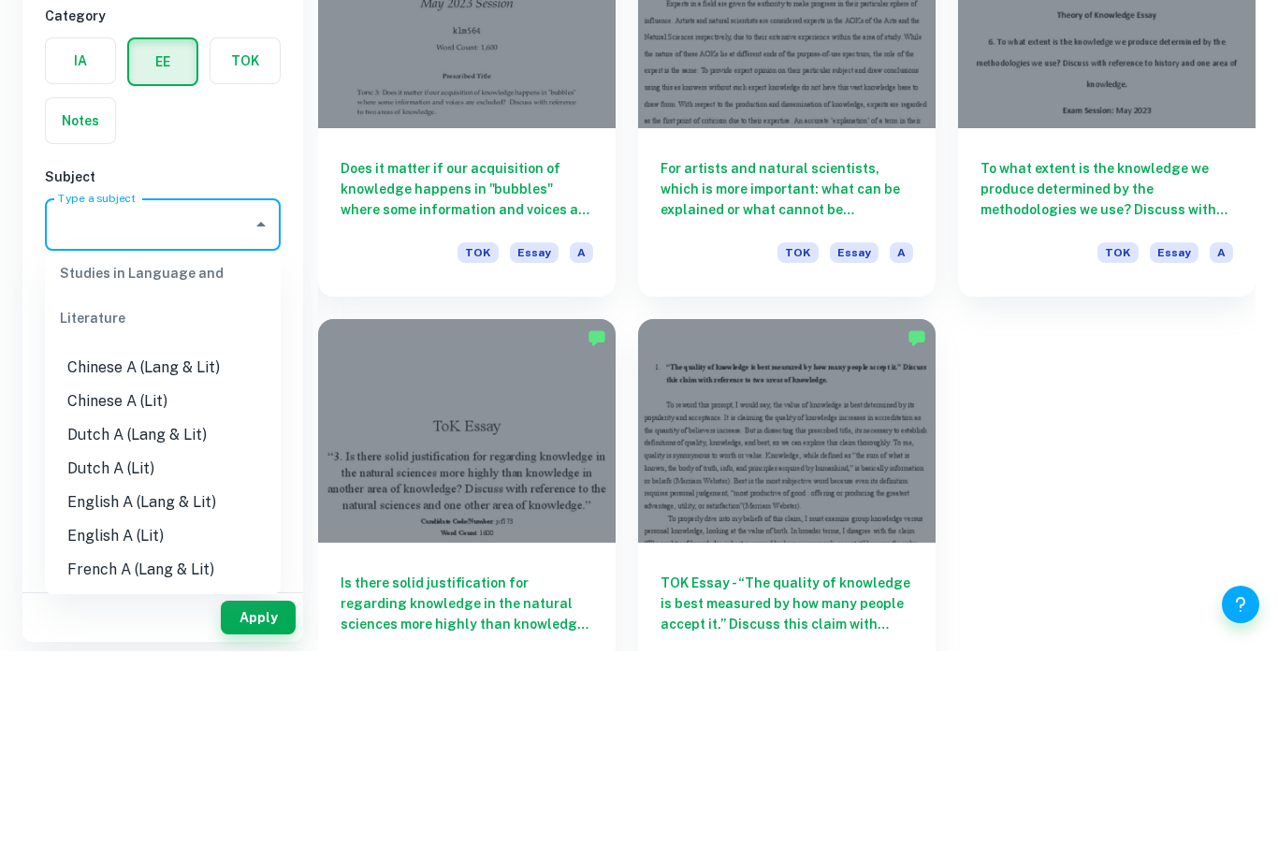
scroll to position [71, 0]
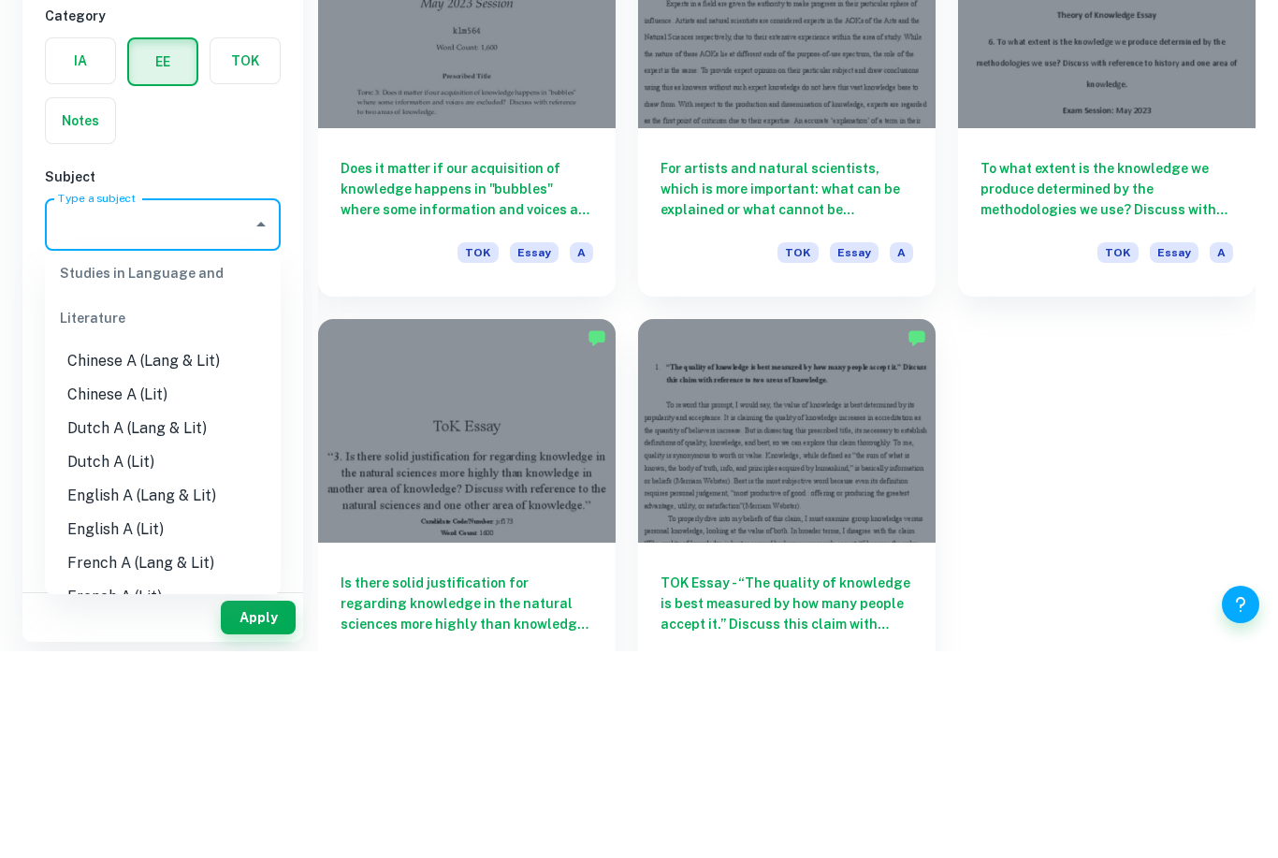
click at [201, 551] on li "Chinese A (Lang & Lit)" at bounding box center [163, 568] width 236 height 34
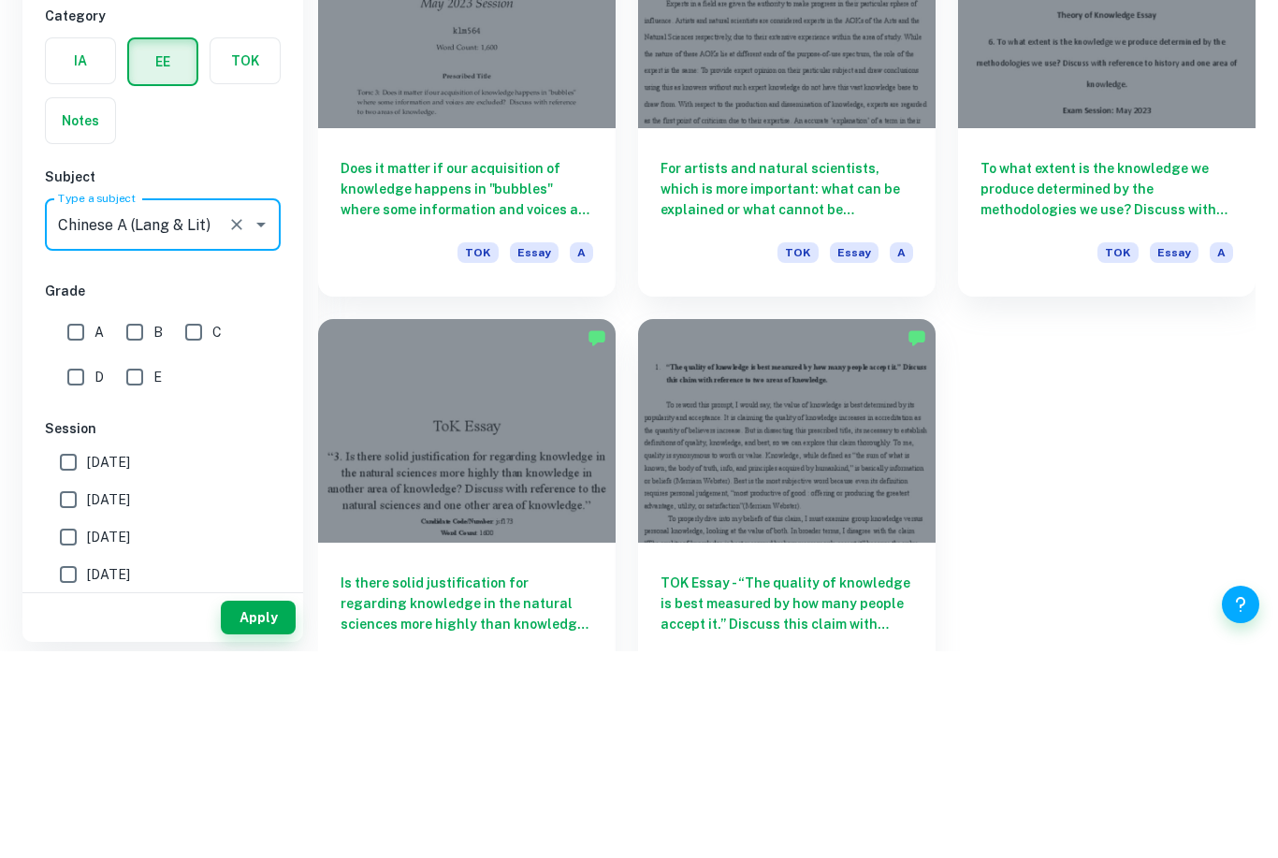
type input "Chinese A (Lang & Lit)"
click at [235, 422] on icon "Clear" at bounding box center [236, 431] width 19 height 19
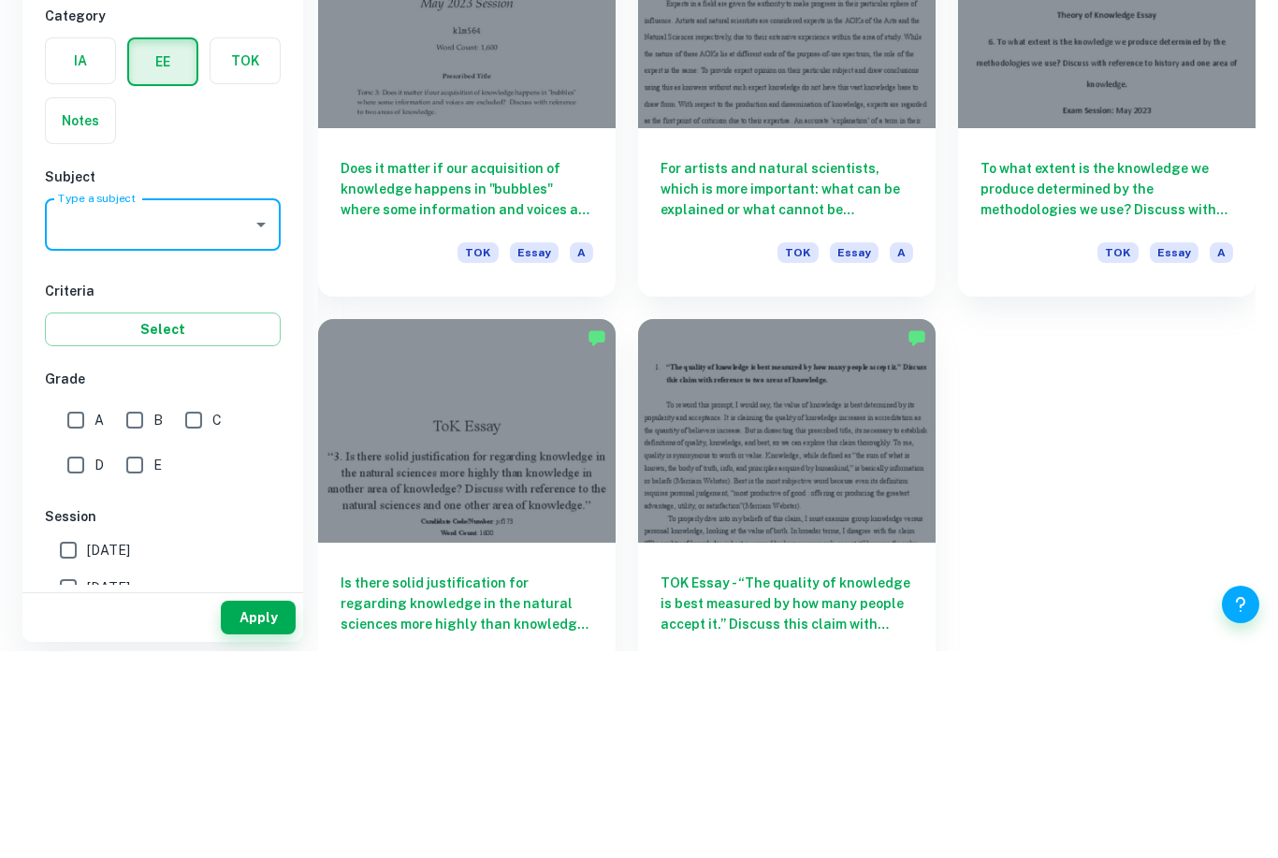
click at [236, 413] on input "Type a subject" at bounding box center [148, 431] width 191 height 36
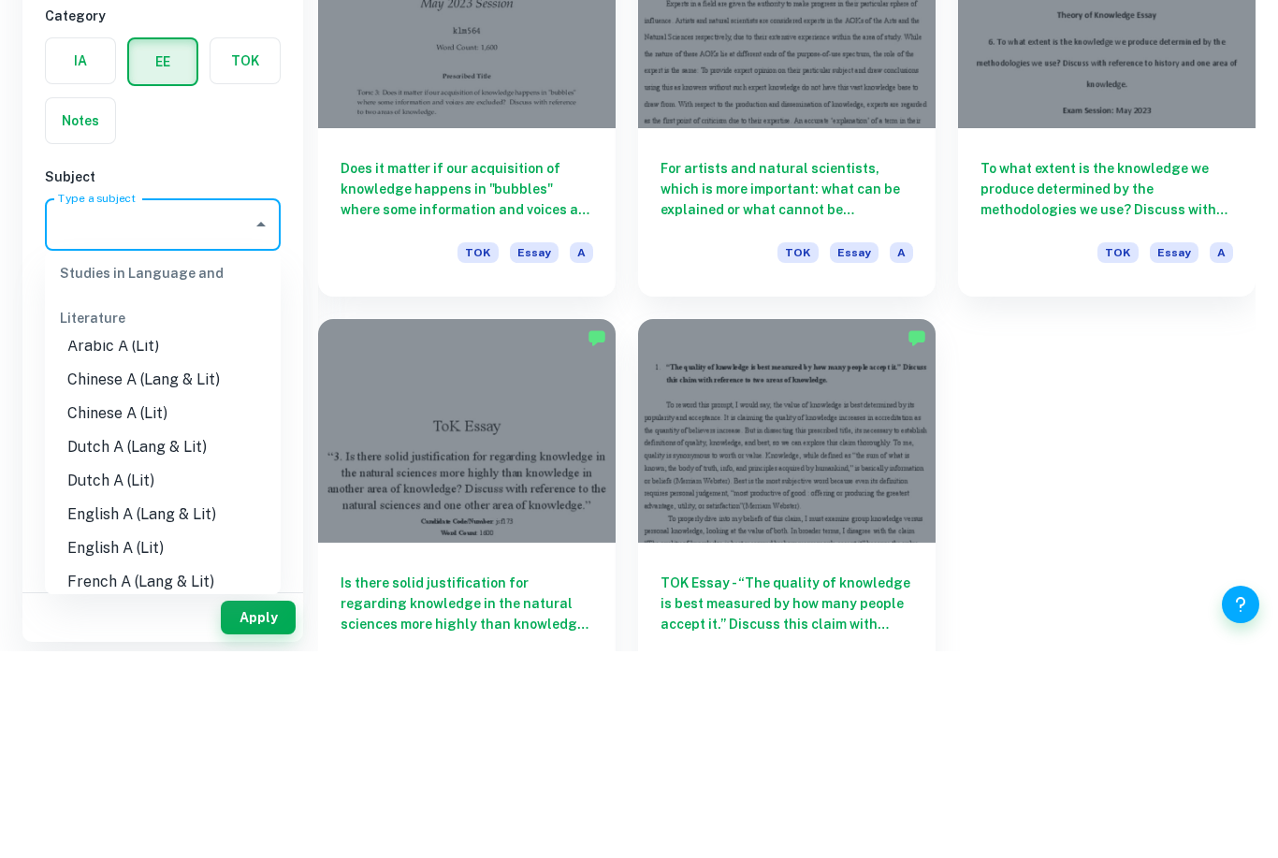
scroll to position [53, 0]
click at [156, 602] on li "Chinese A (Lit)" at bounding box center [163, 619] width 236 height 34
type input "Chinese A (Lit)"
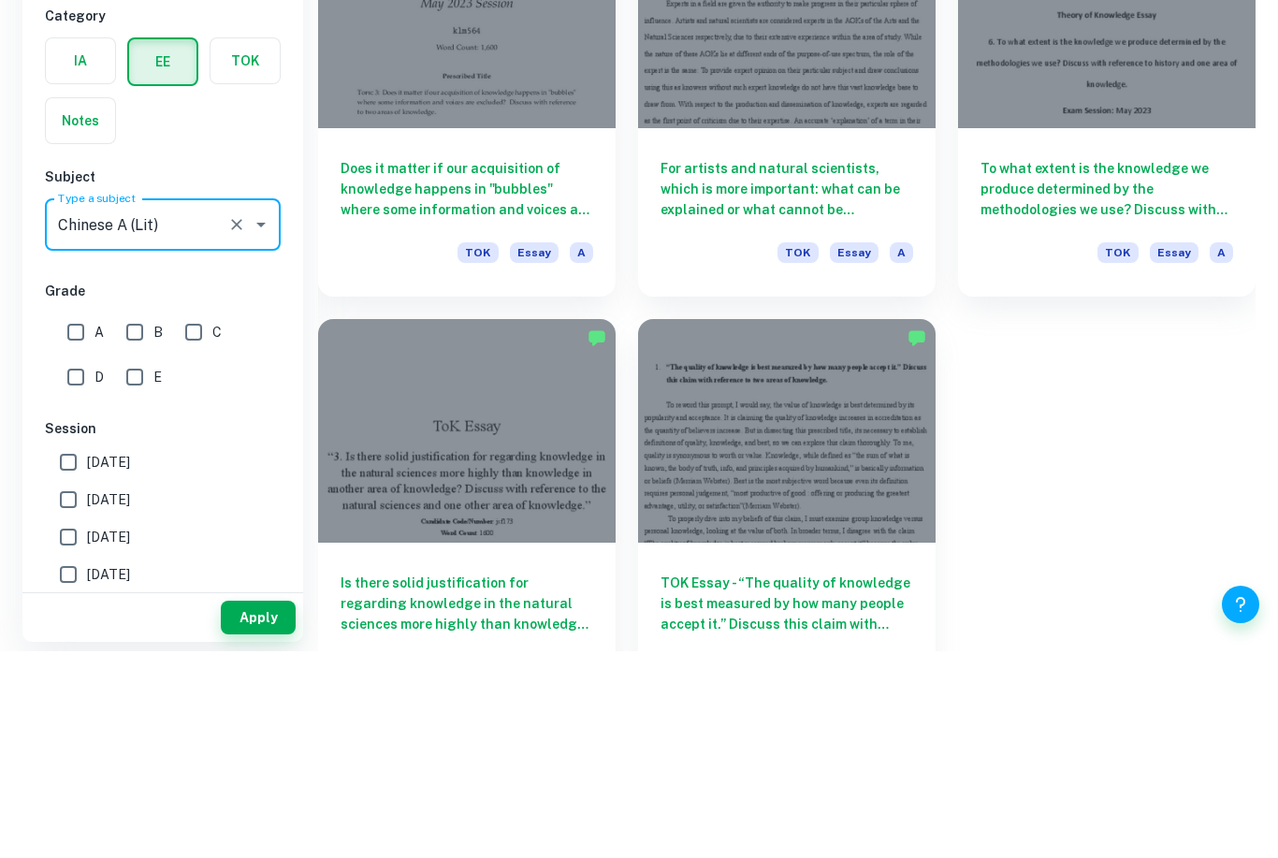
click at [226, 280] on div "IB College Category IA EE TOK Notes Subject Type a subject Chinese A (Lit) Type…" at bounding box center [162, 609] width 281 height 903
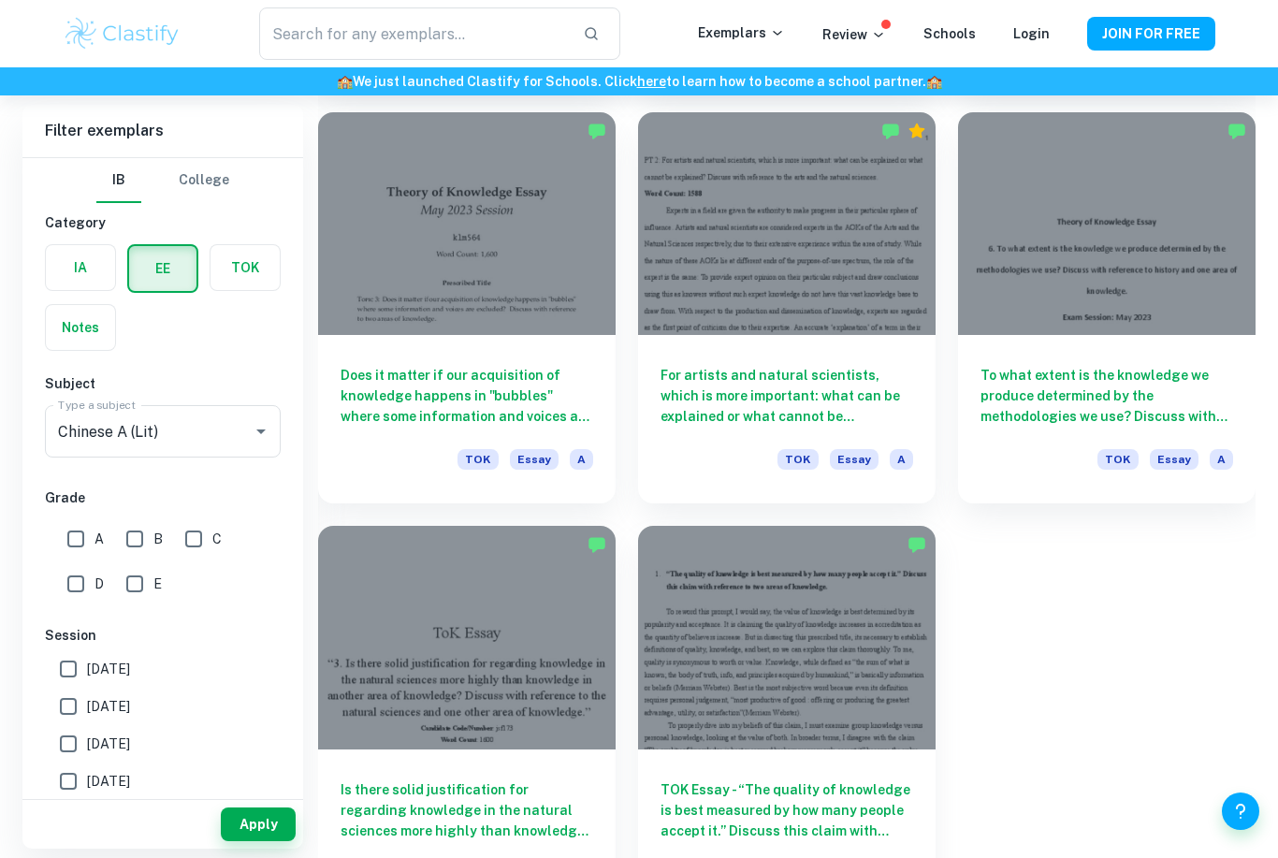
click at [226, 841] on button "Apply" at bounding box center [258, 824] width 75 height 34
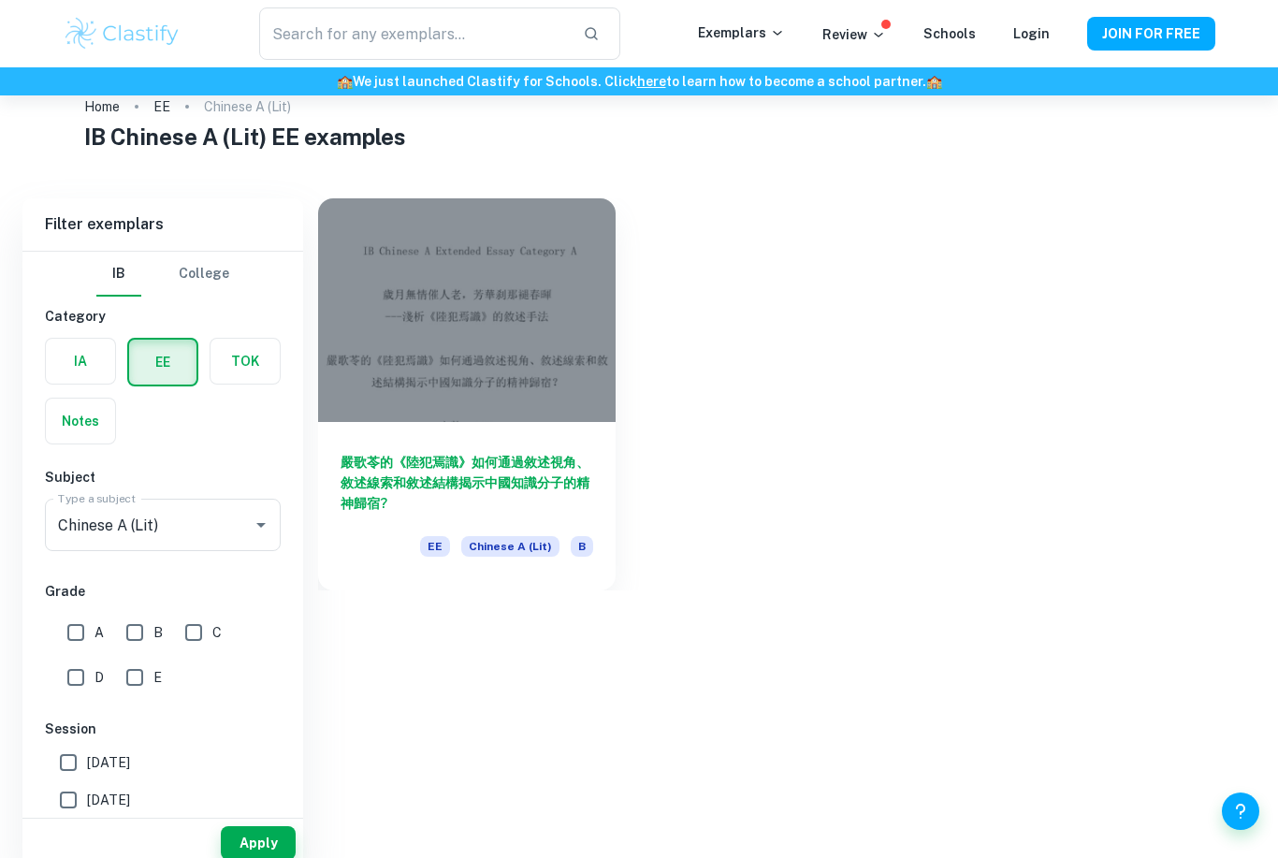
scroll to position [36, 0]
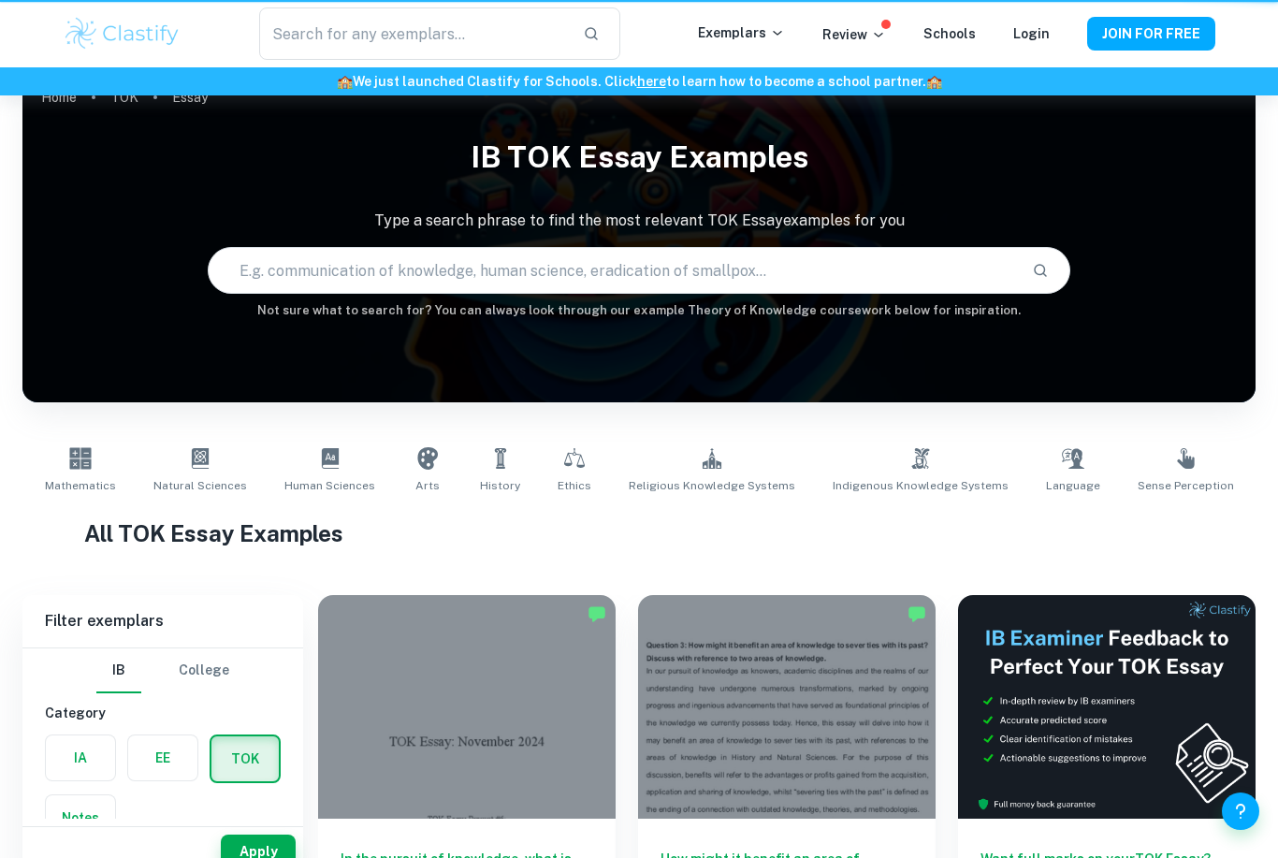
scroll to position [498, 0]
